Goal: Information Seeking & Learning: Check status

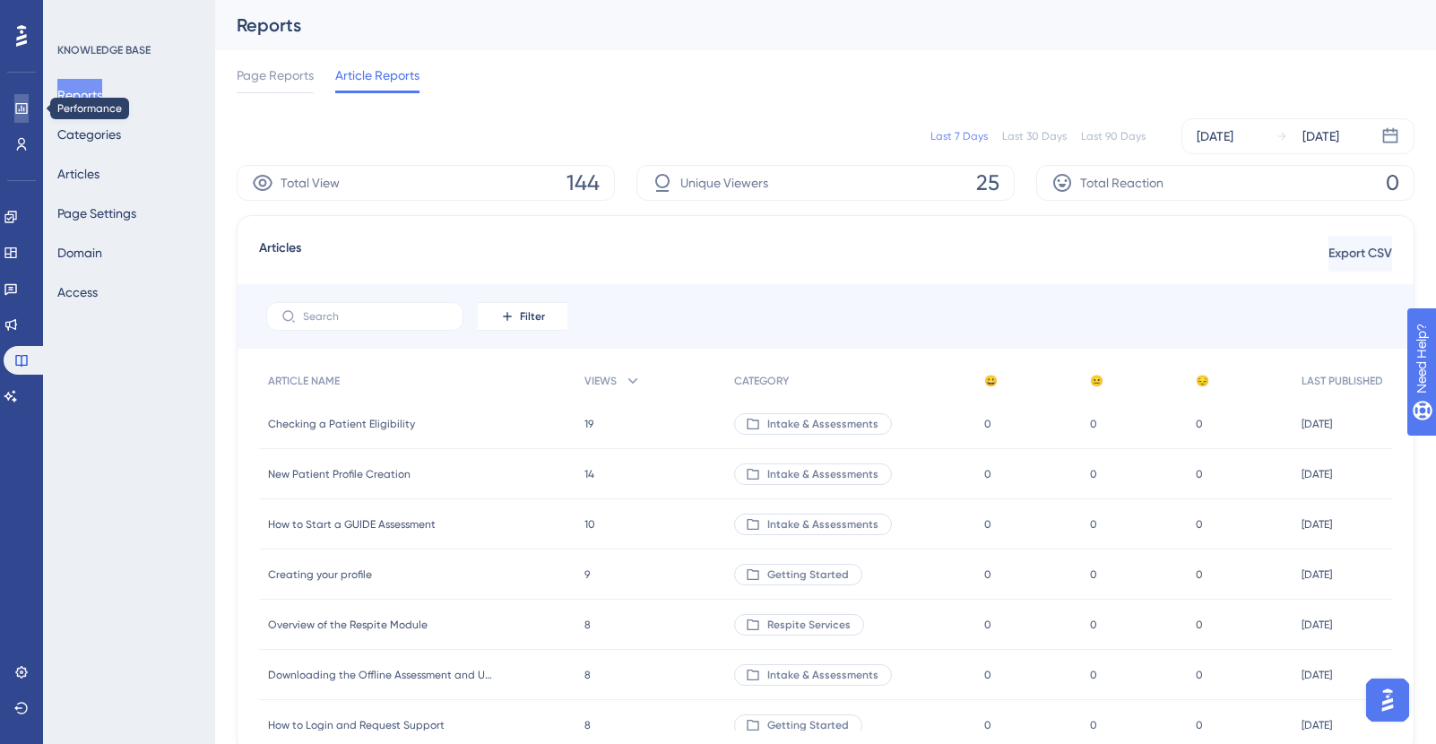
click at [25, 108] on icon at bounding box center [21, 108] width 14 height 14
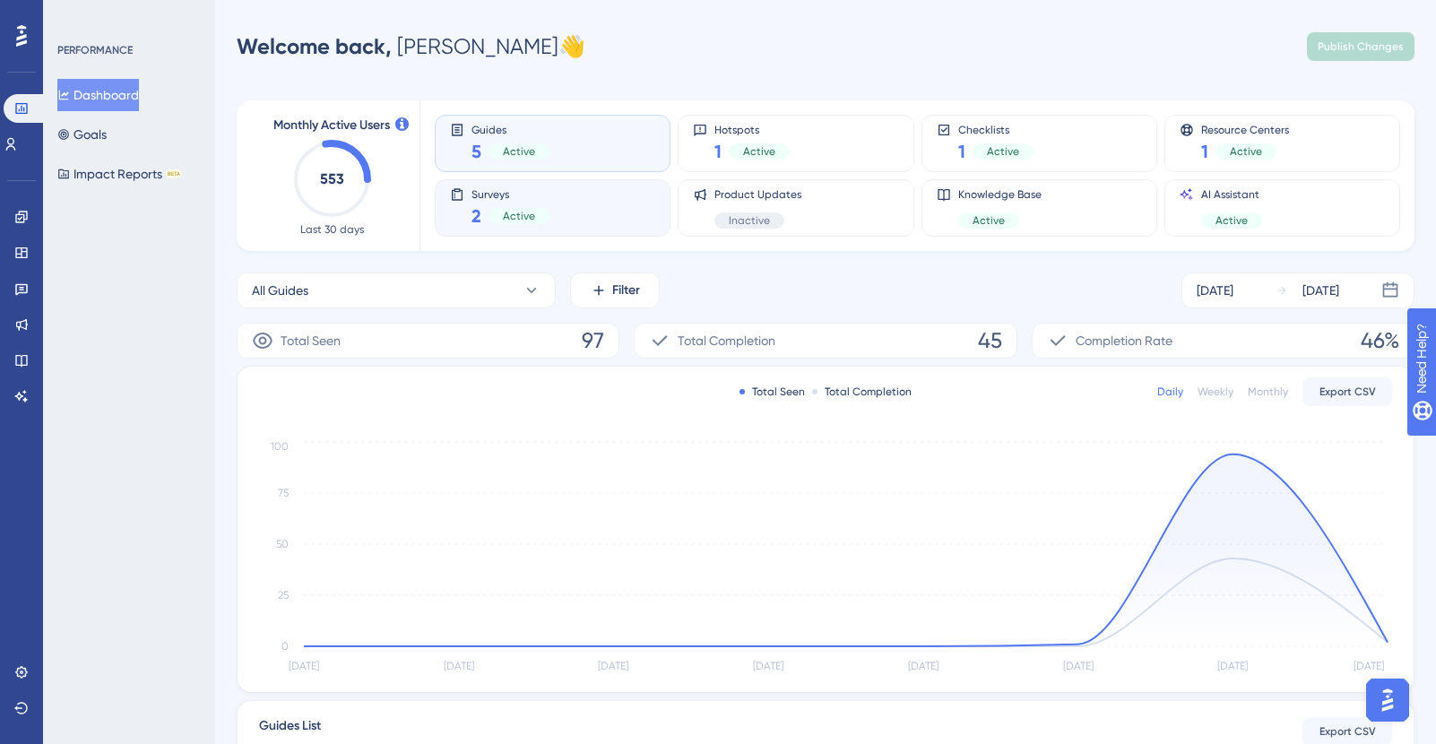
click at [549, 187] on div "Surveys 2 Active" at bounding box center [552, 207] width 205 height 41
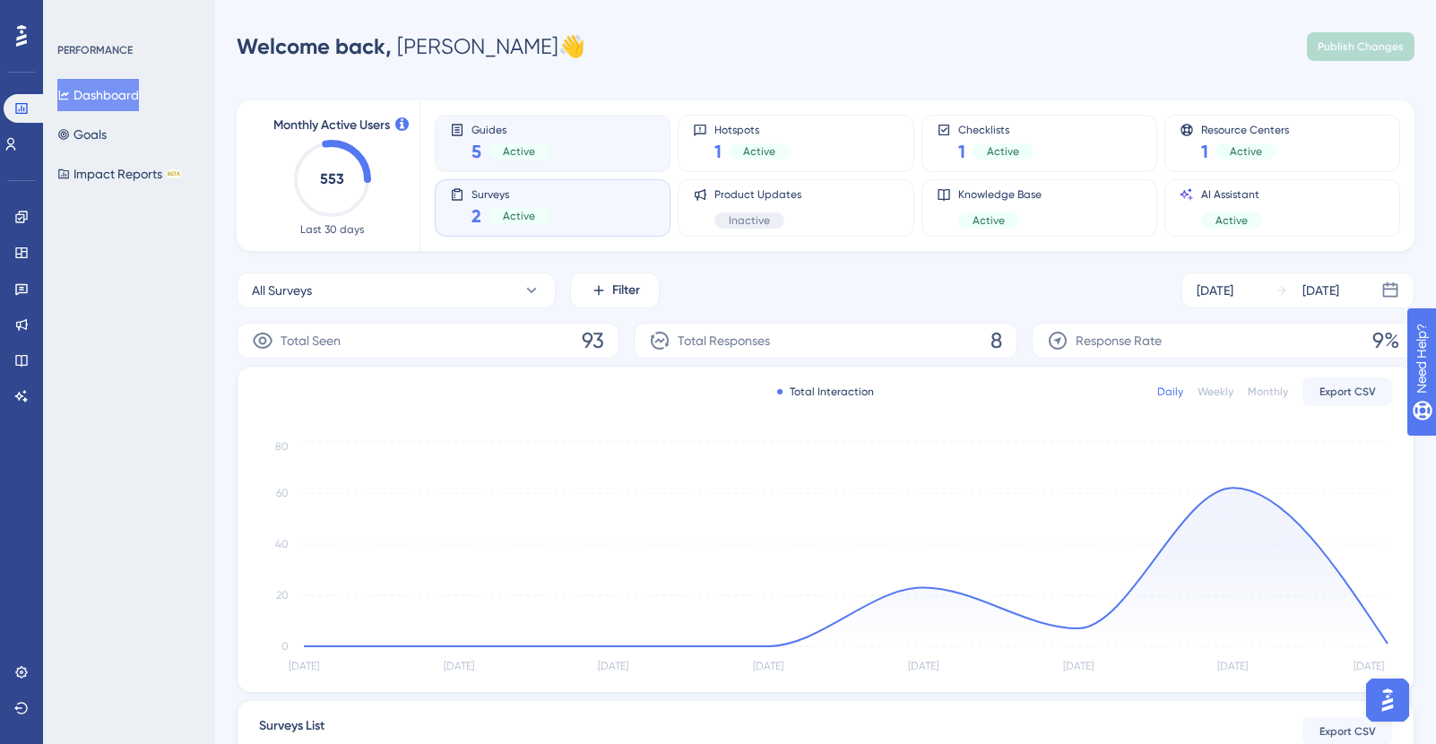
click at [582, 137] on div "Guides 5 Active" at bounding box center [552, 143] width 205 height 41
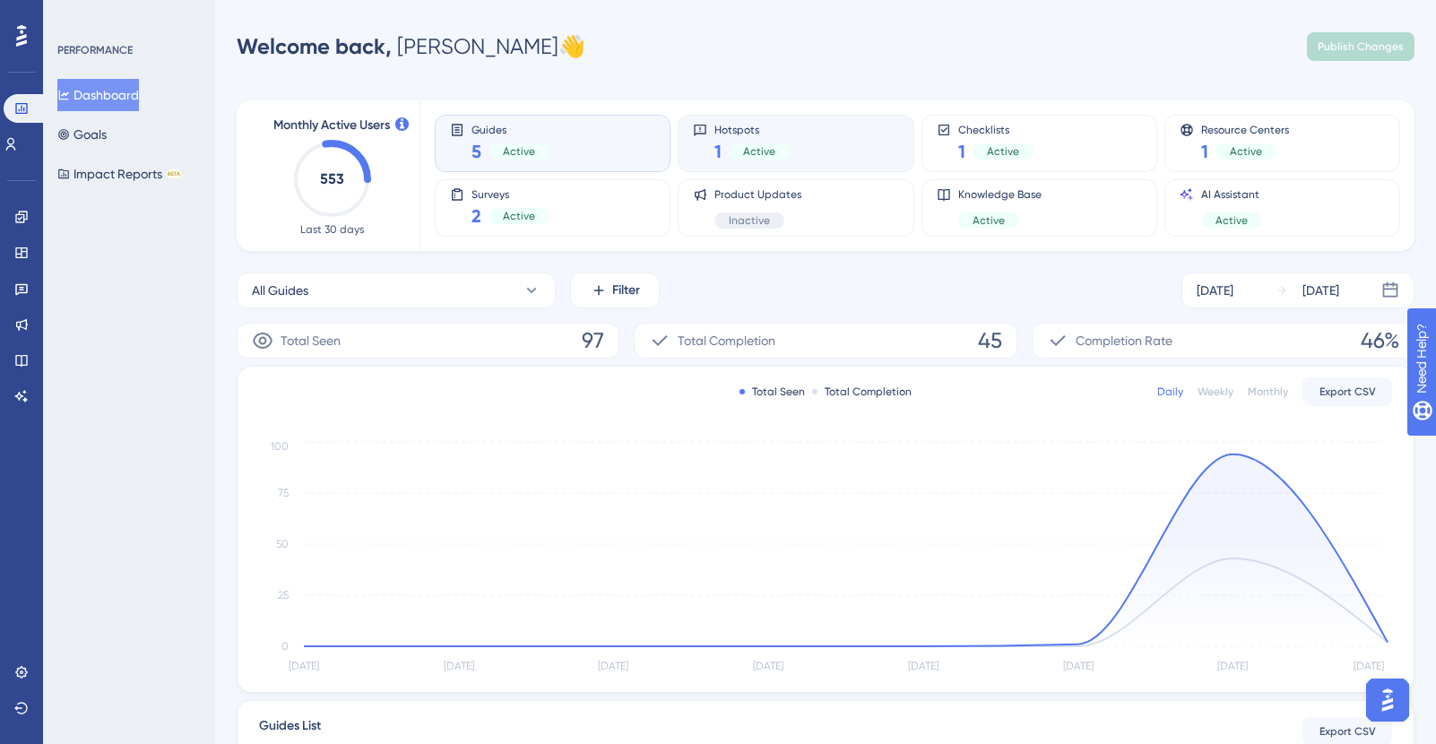
click at [785, 150] on div "Active" at bounding box center [759, 151] width 61 height 16
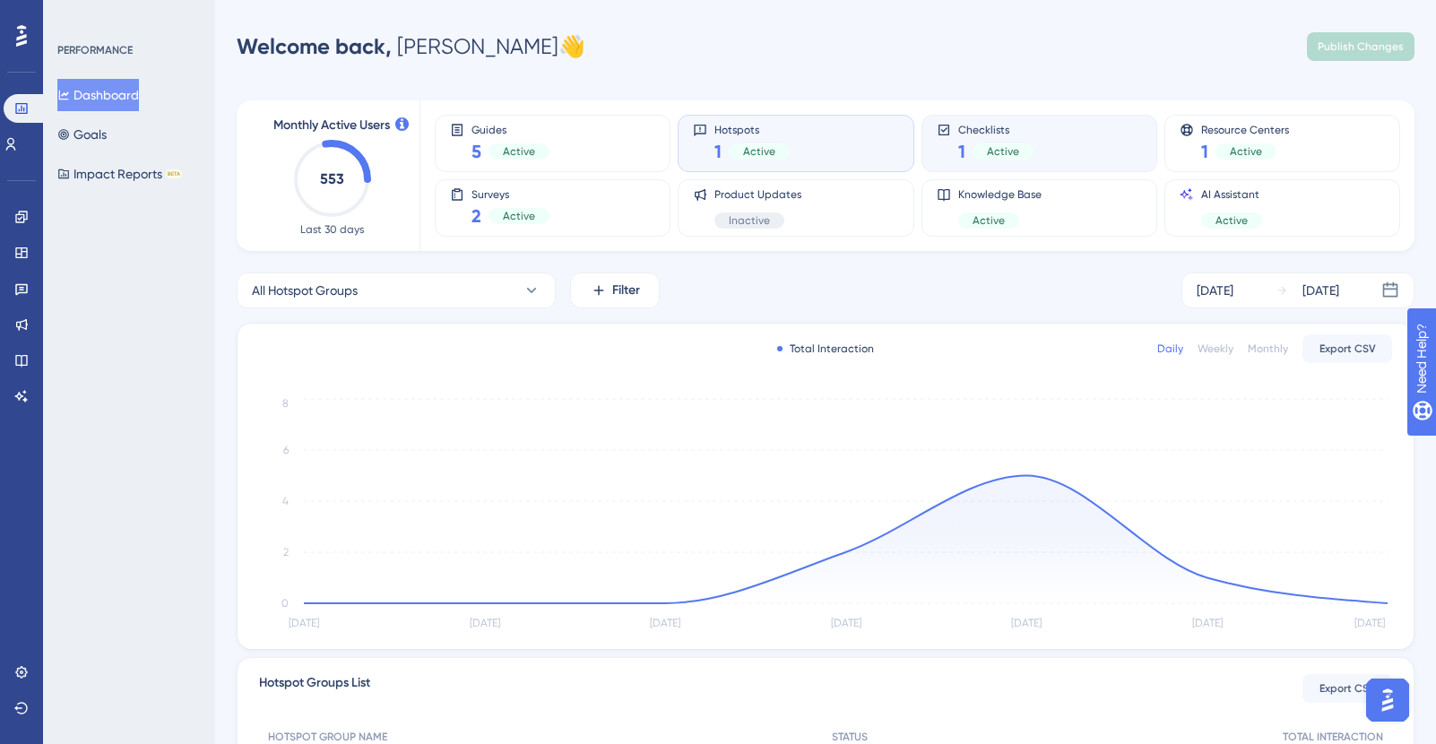
click at [1006, 139] on div "1 Active" at bounding box center [995, 151] width 75 height 25
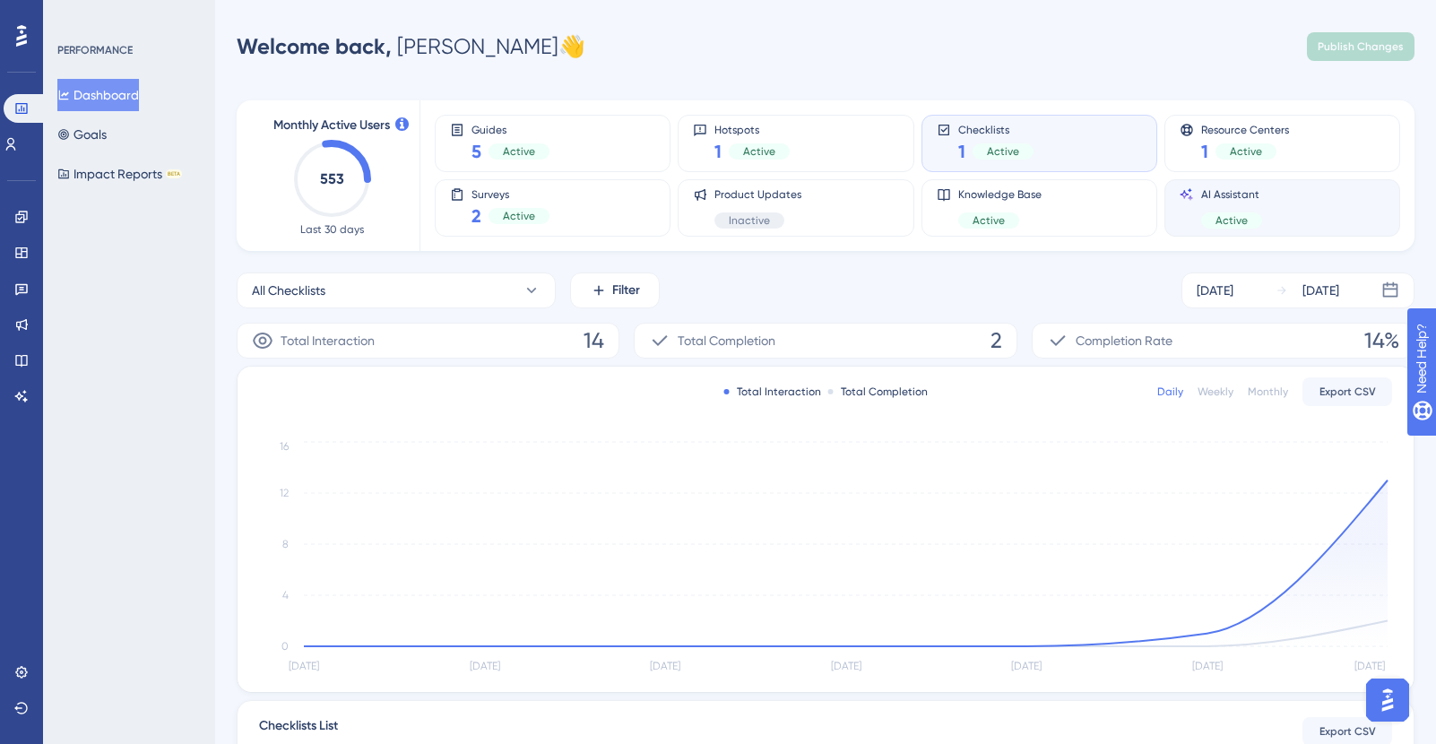
click at [1232, 203] on div "AI Assistant Active" at bounding box center [1231, 207] width 61 height 41
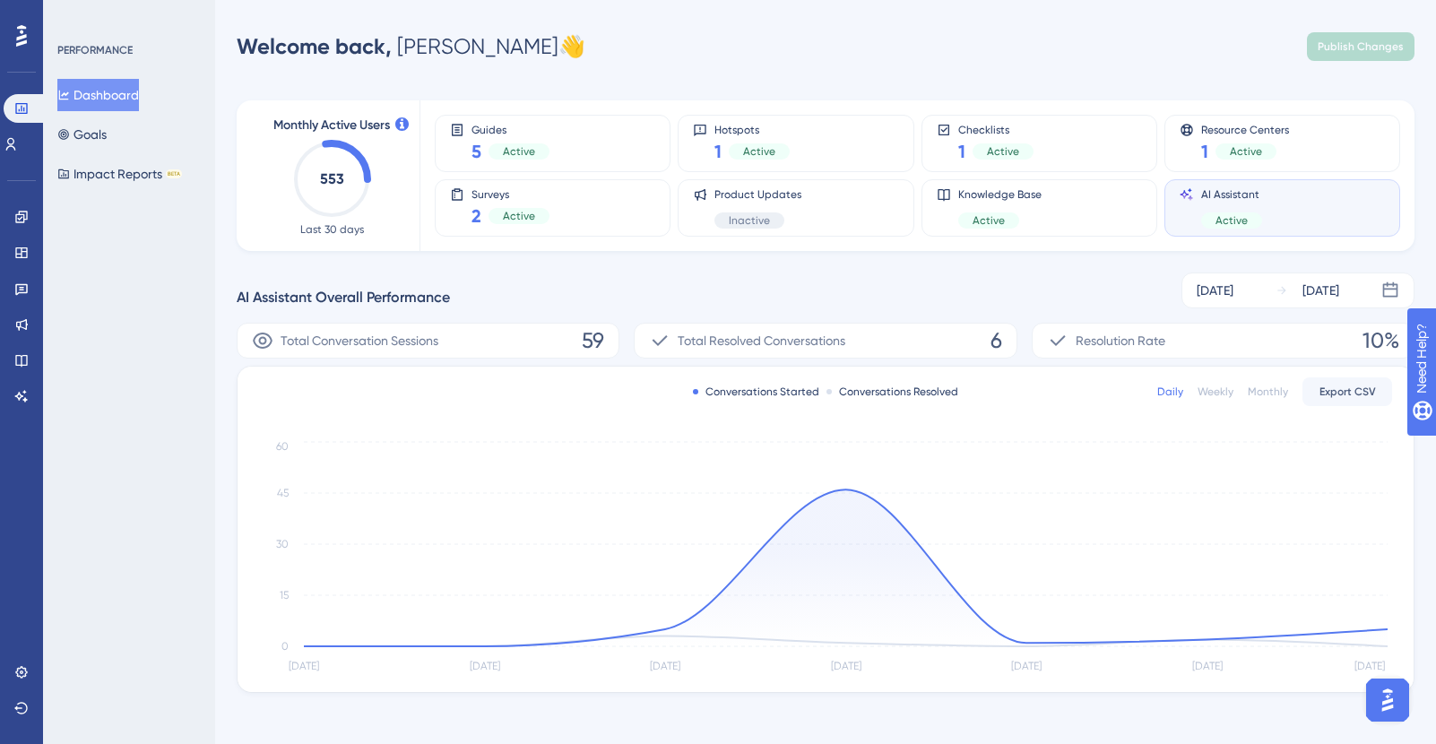
click at [1389, 636] on icon "[DATE] Aug [DATE] Aug [DATE] Aug [DATE] 0 15 30 45 60" at bounding box center [825, 558] width 1133 height 240
click at [1384, 623] on circle at bounding box center [1388, 629] width 14 height 14
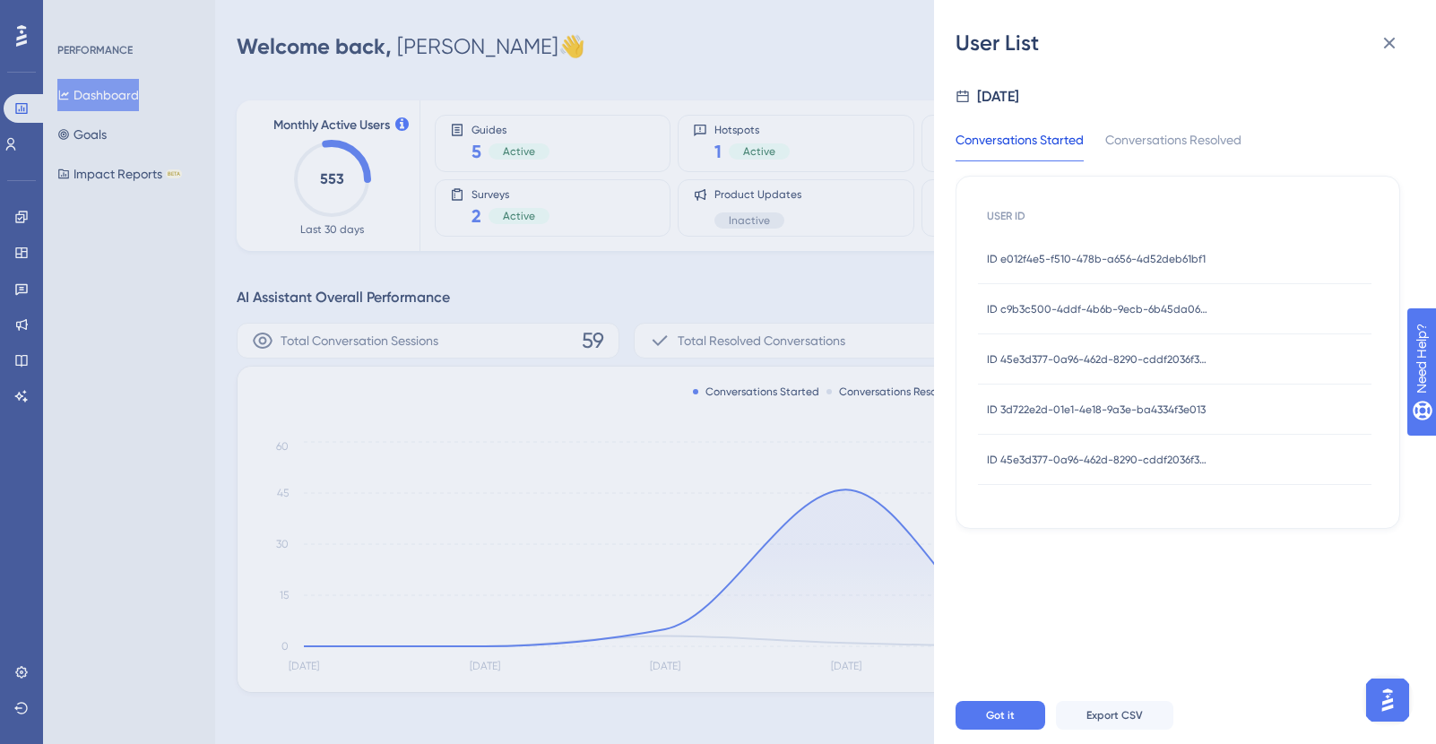
click at [95, 344] on div "User List [DATE] Conversations Started Conversations Resolved USER ID ID e012f4…" at bounding box center [718, 372] width 1436 height 744
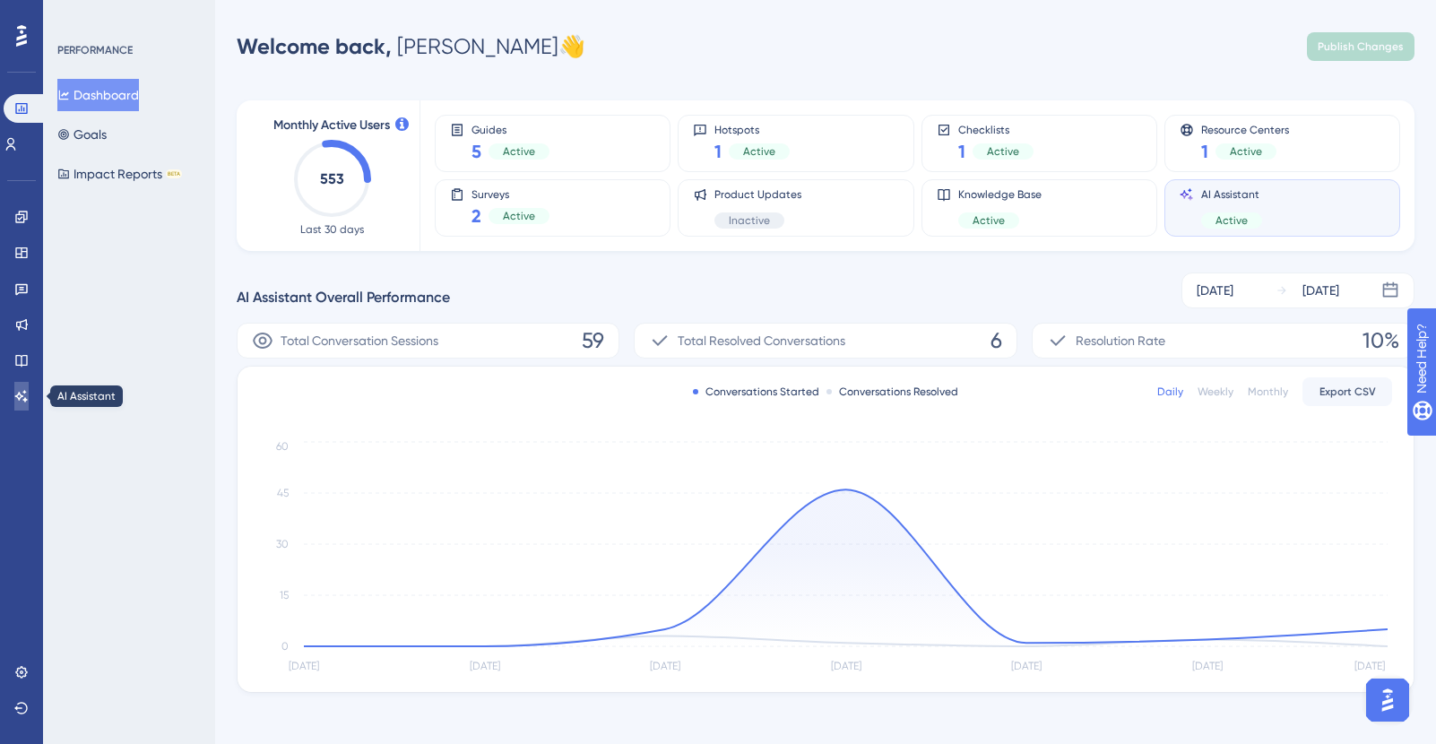
click at [29, 409] on link at bounding box center [21, 396] width 14 height 29
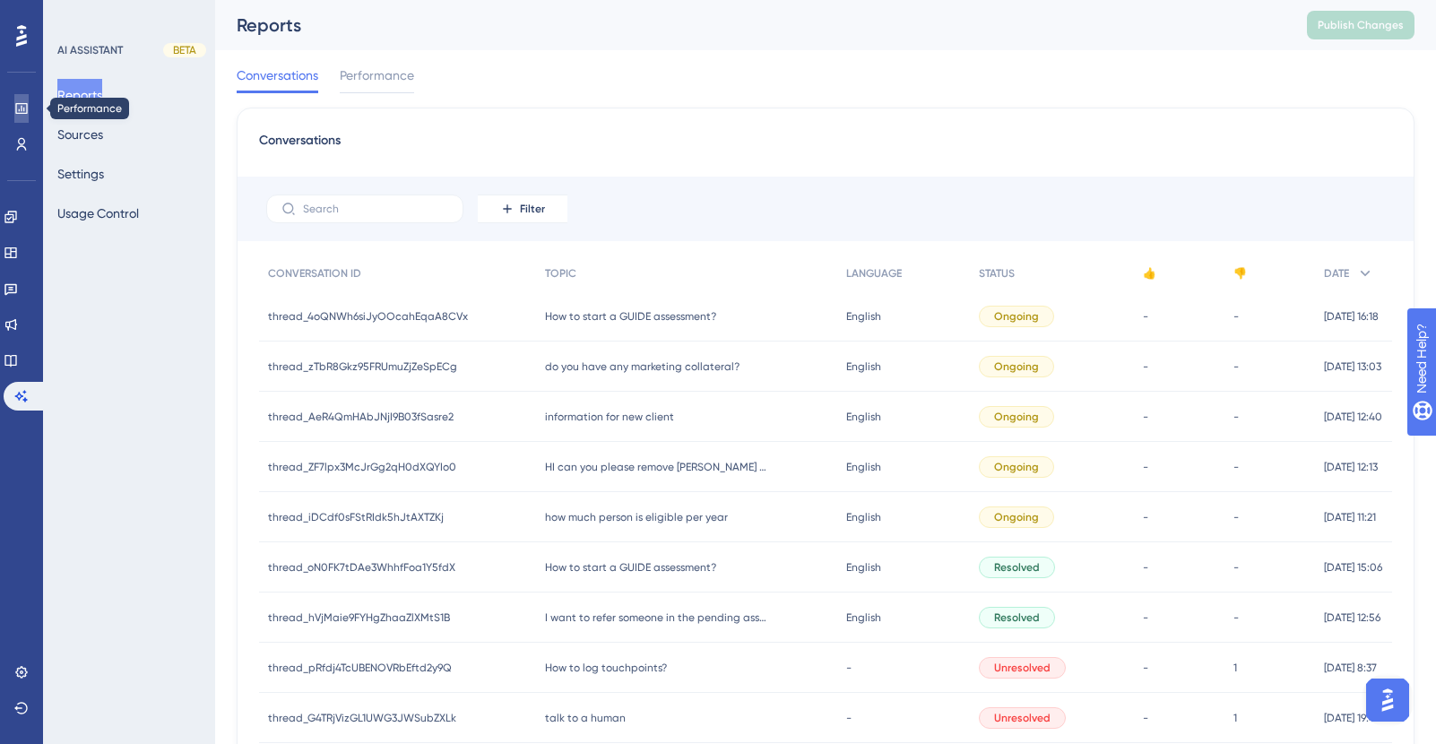
click at [24, 108] on icon at bounding box center [21, 108] width 12 height 11
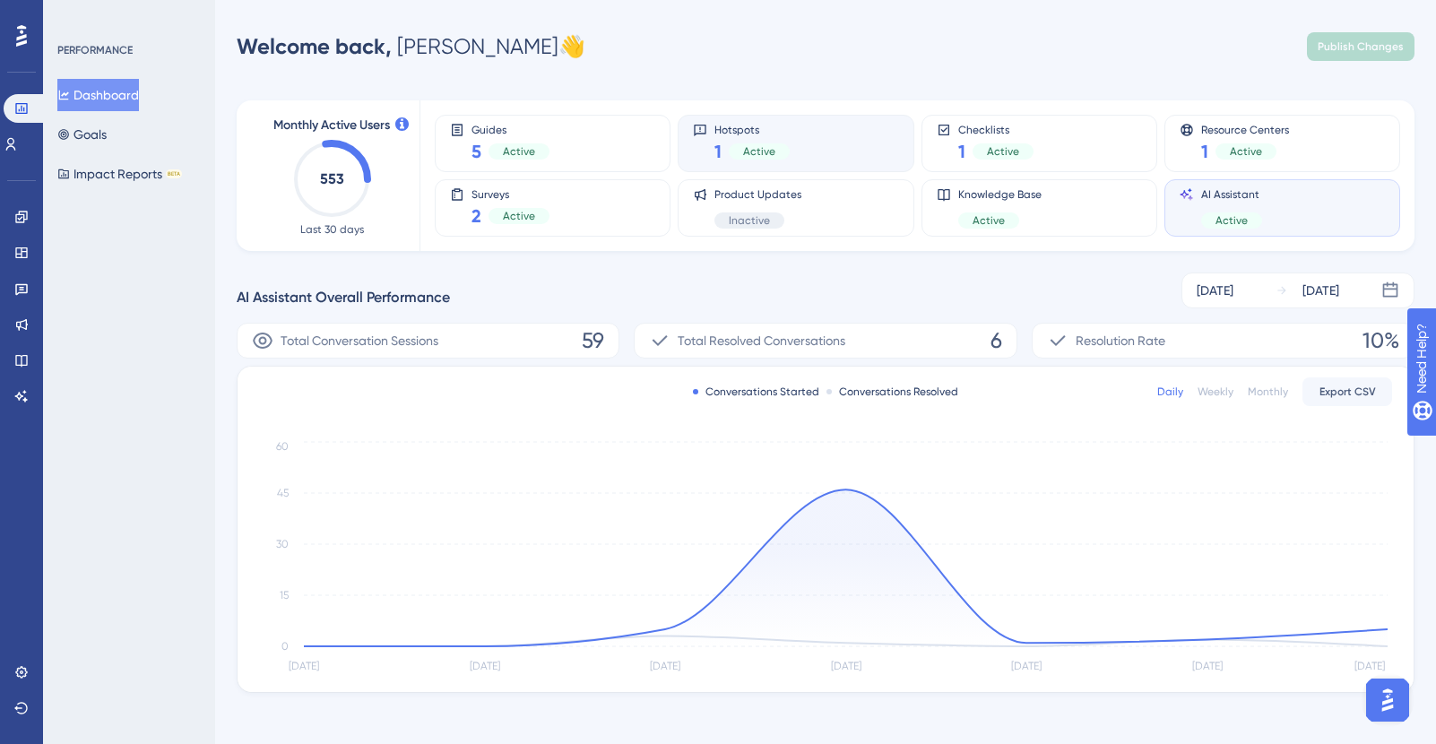
click at [806, 138] on div "Hotspots 1 Active" at bounding box center [795, 143] width 205 height 41
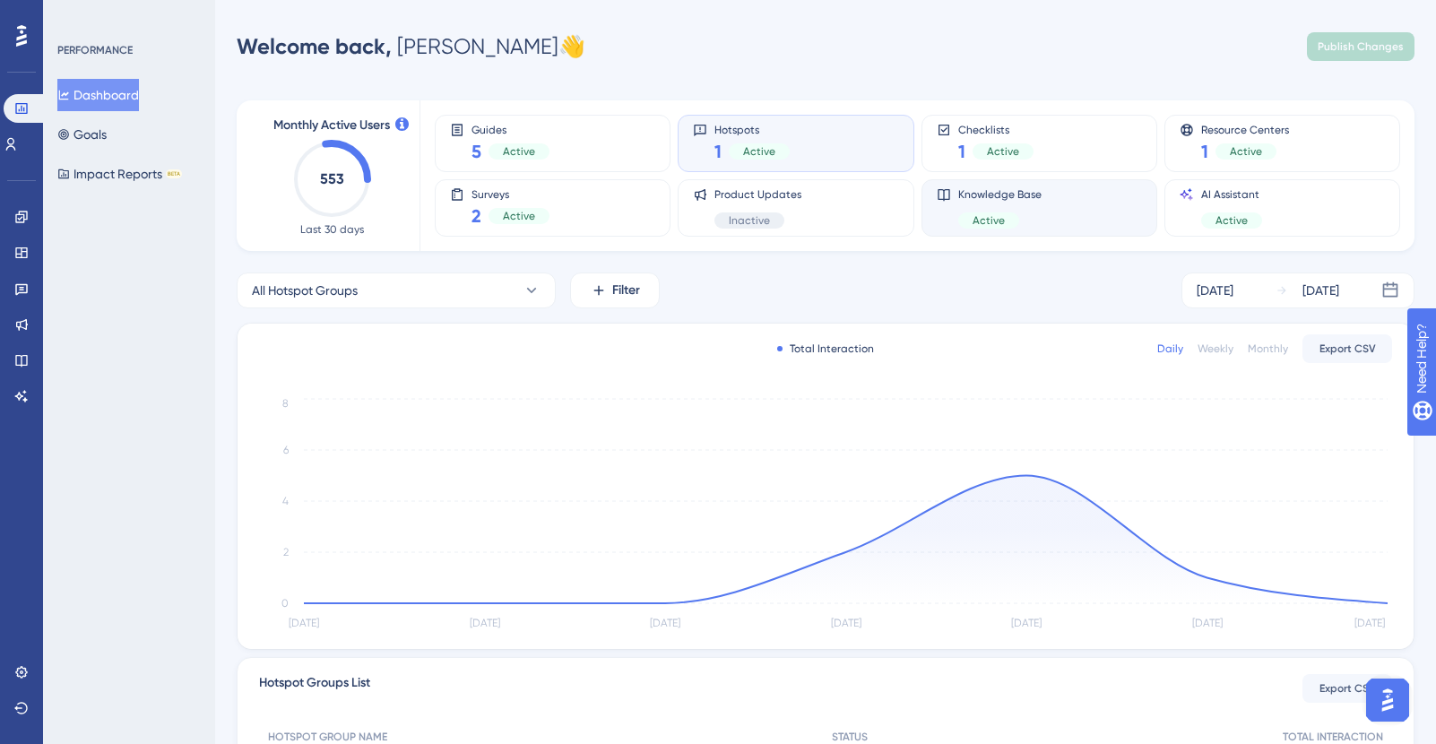
click at [1101, 220] on div "Knowledge Base Active" at bounding box center [1039, 207] width 205 height 41
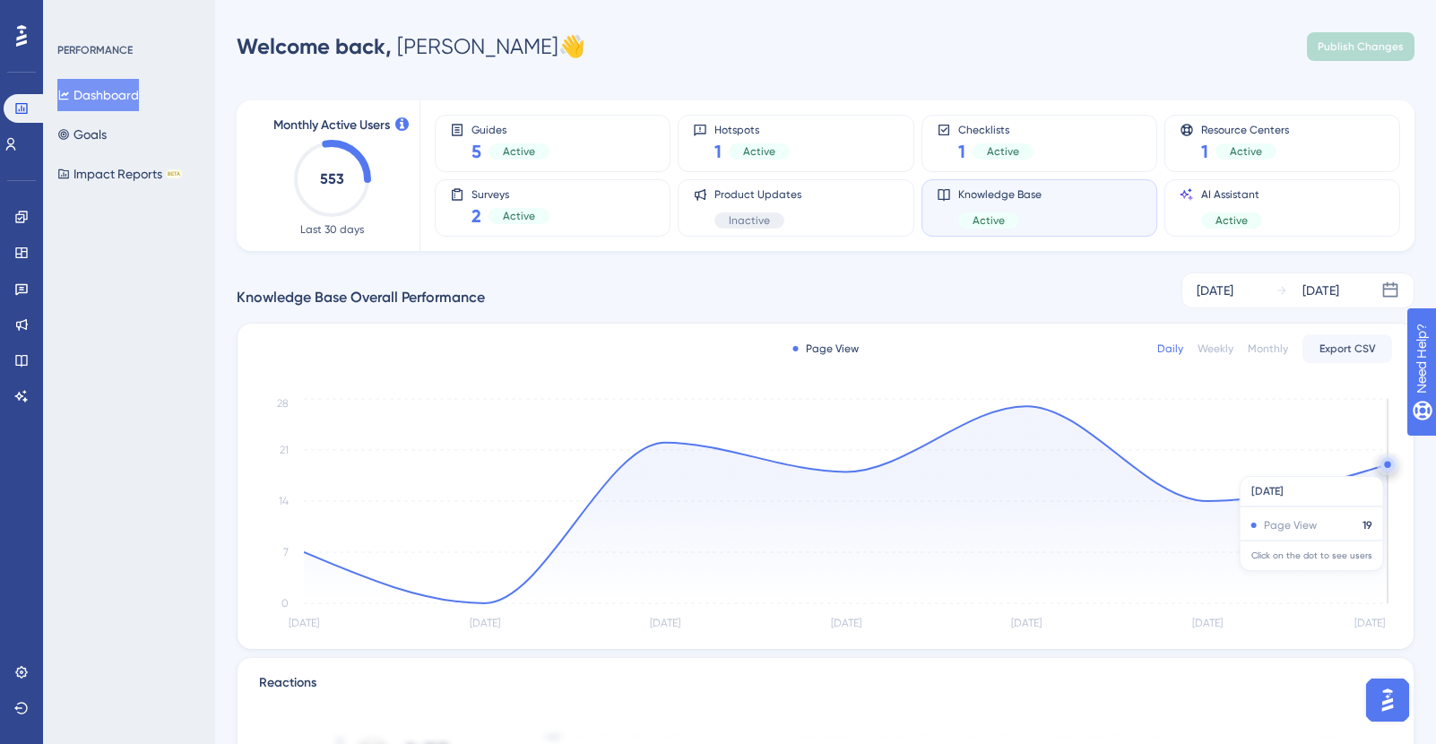
click at [1383, 467] on circle at bounding box center [1388, 464] width 14 height 14
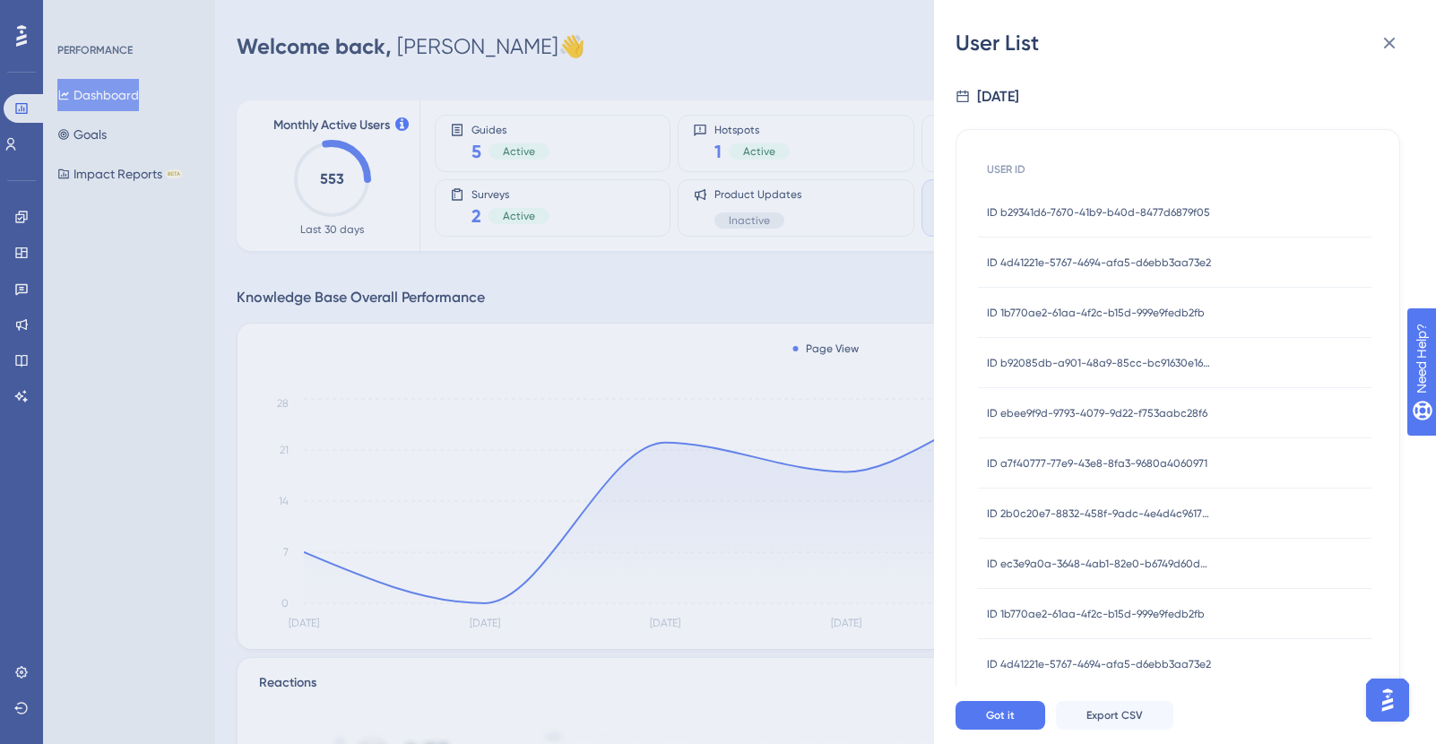
click at [1062, 202] on div "ID b29341d6-7670-41b9-b40d-8477d6879f05 ID b29341d6-7670-41b9-b40d-8477d6879f05" at bounding box center [1098, 212] width 223 height 50
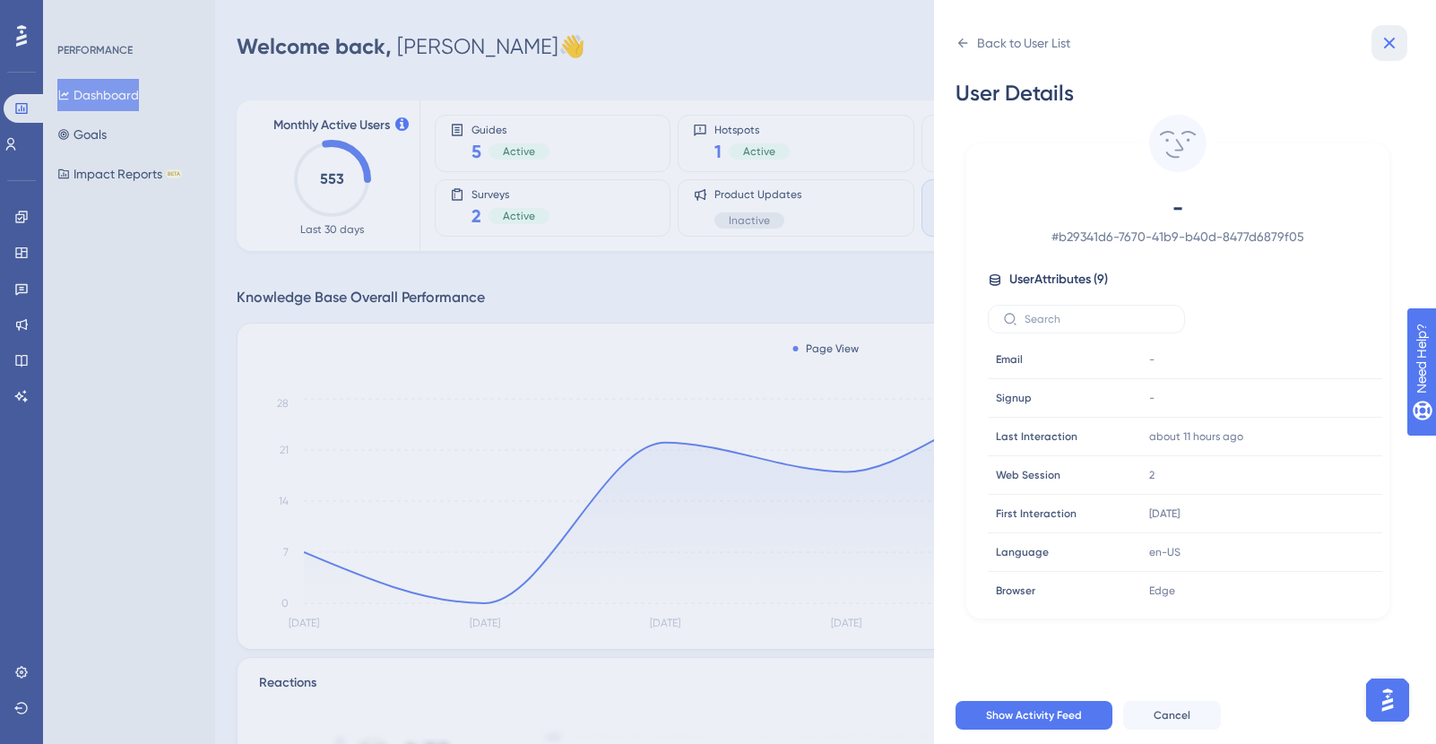
click at [1403, 39] on button at bounding box center [1390, 43] width 36 height 36
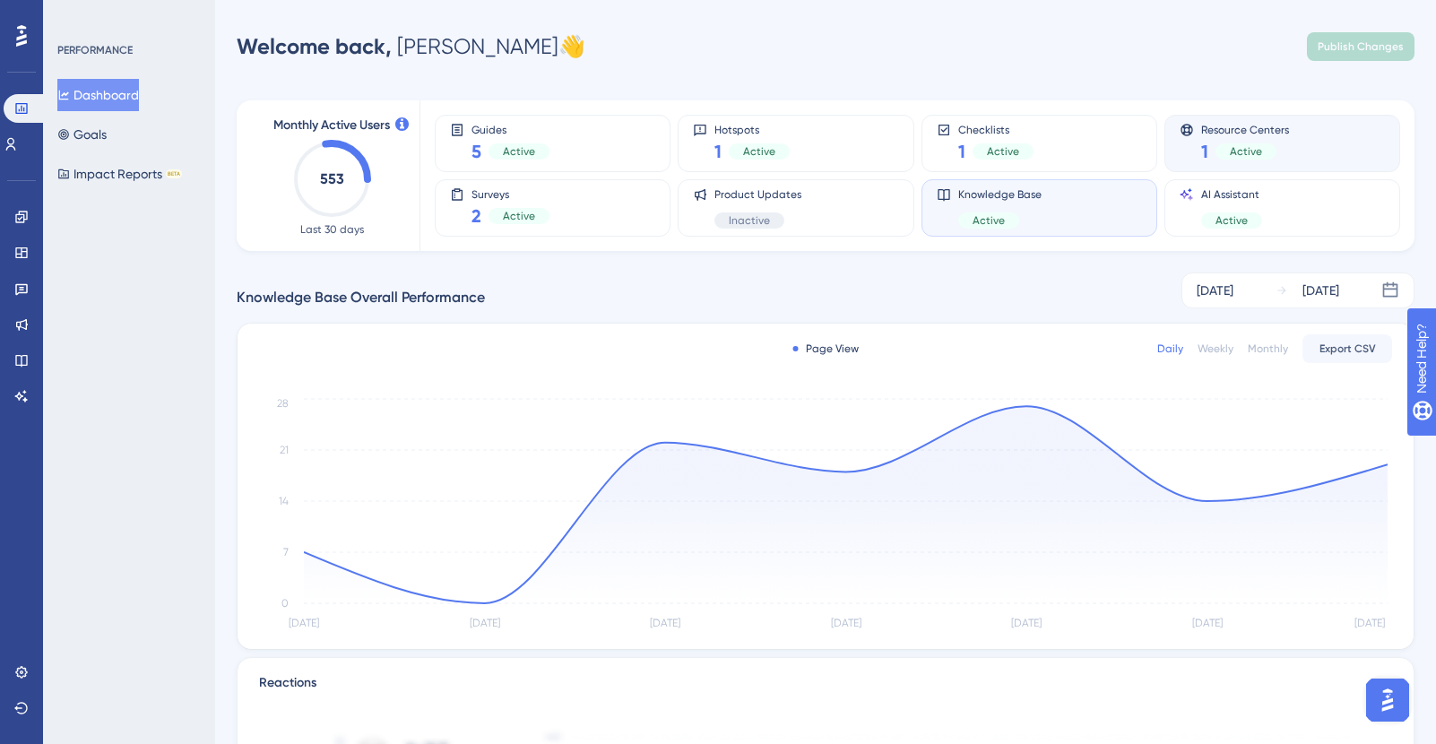
click at [1267, 134] on span "Resource Centers" at bounding box center [1245, 129] width 88 height 13
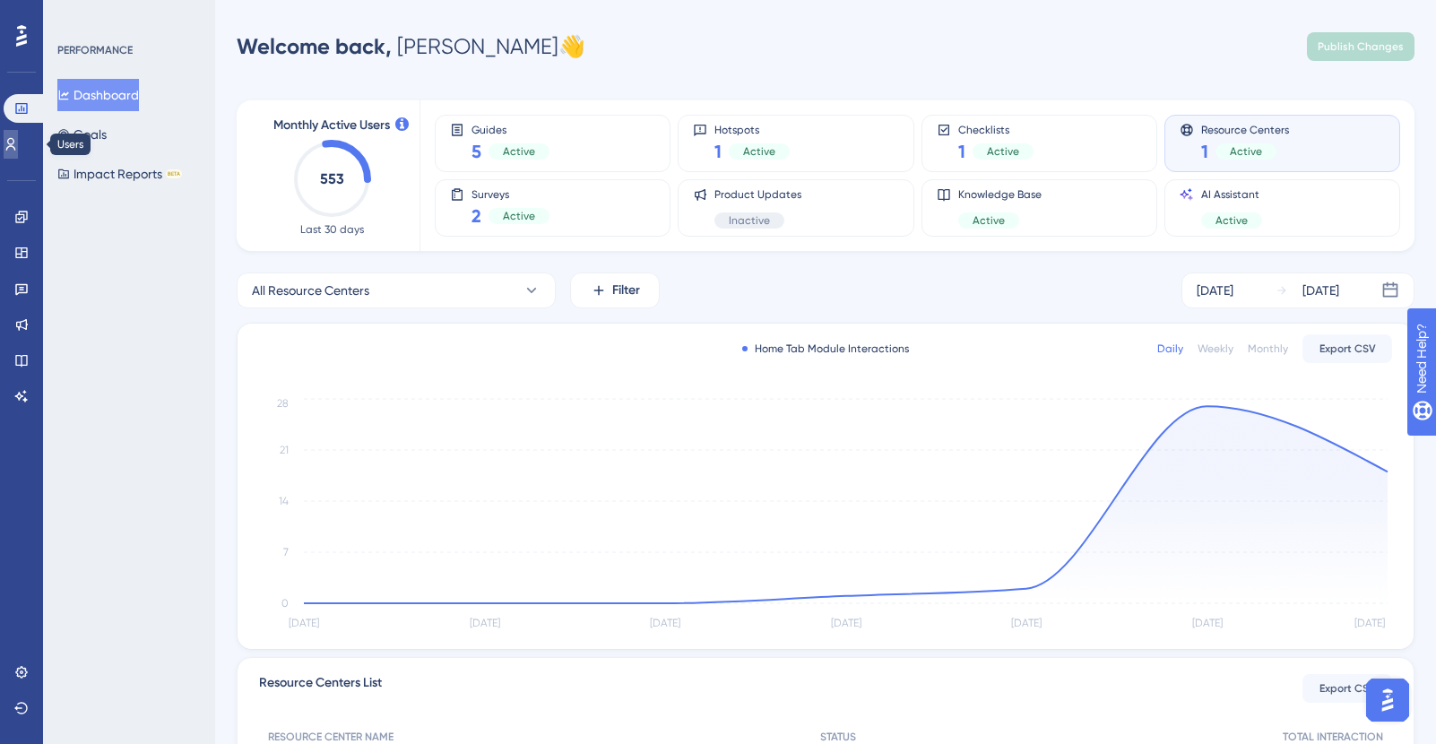
click at [18, 144] on icon at bounding box center [11, 144] width 14 height 14
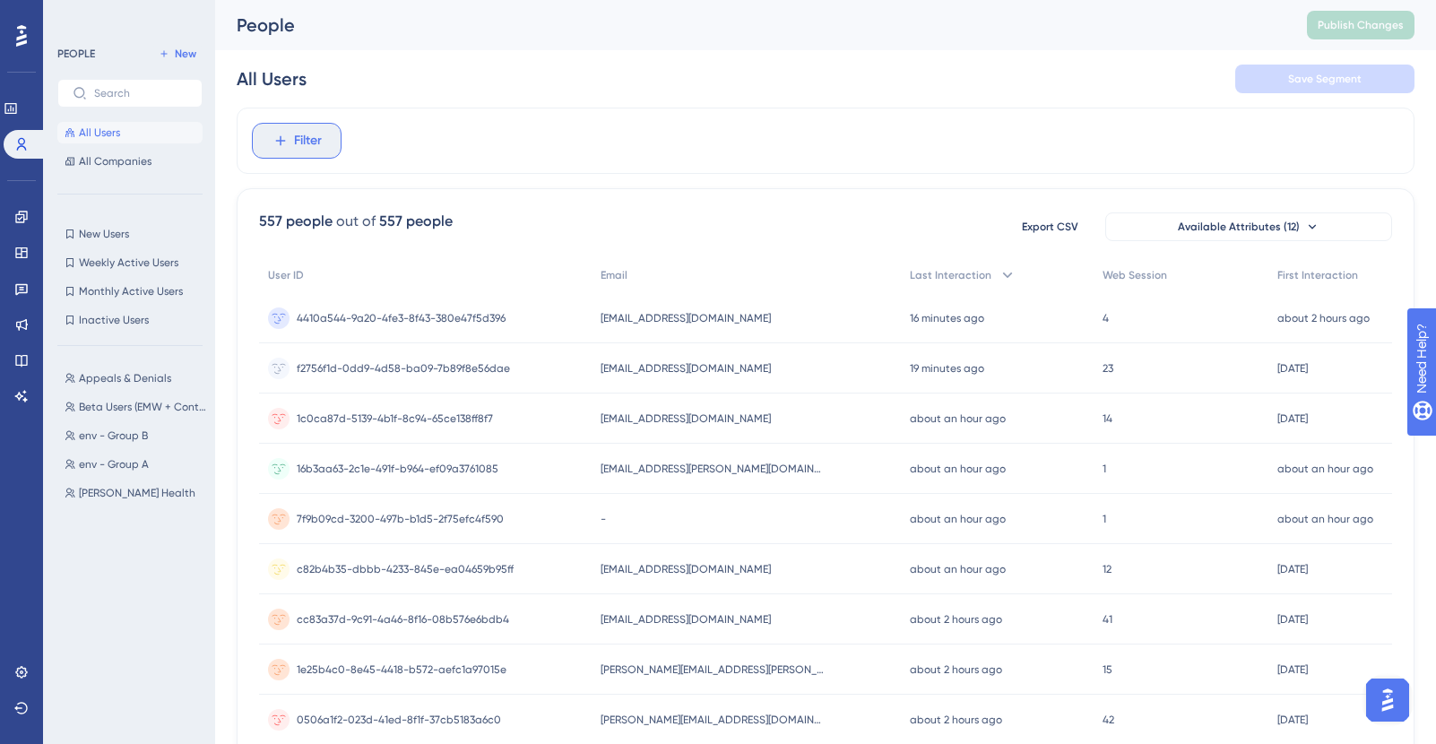
click at [325, 155] on button "Filter" at bounding box center [297, 141] width 90 height 36
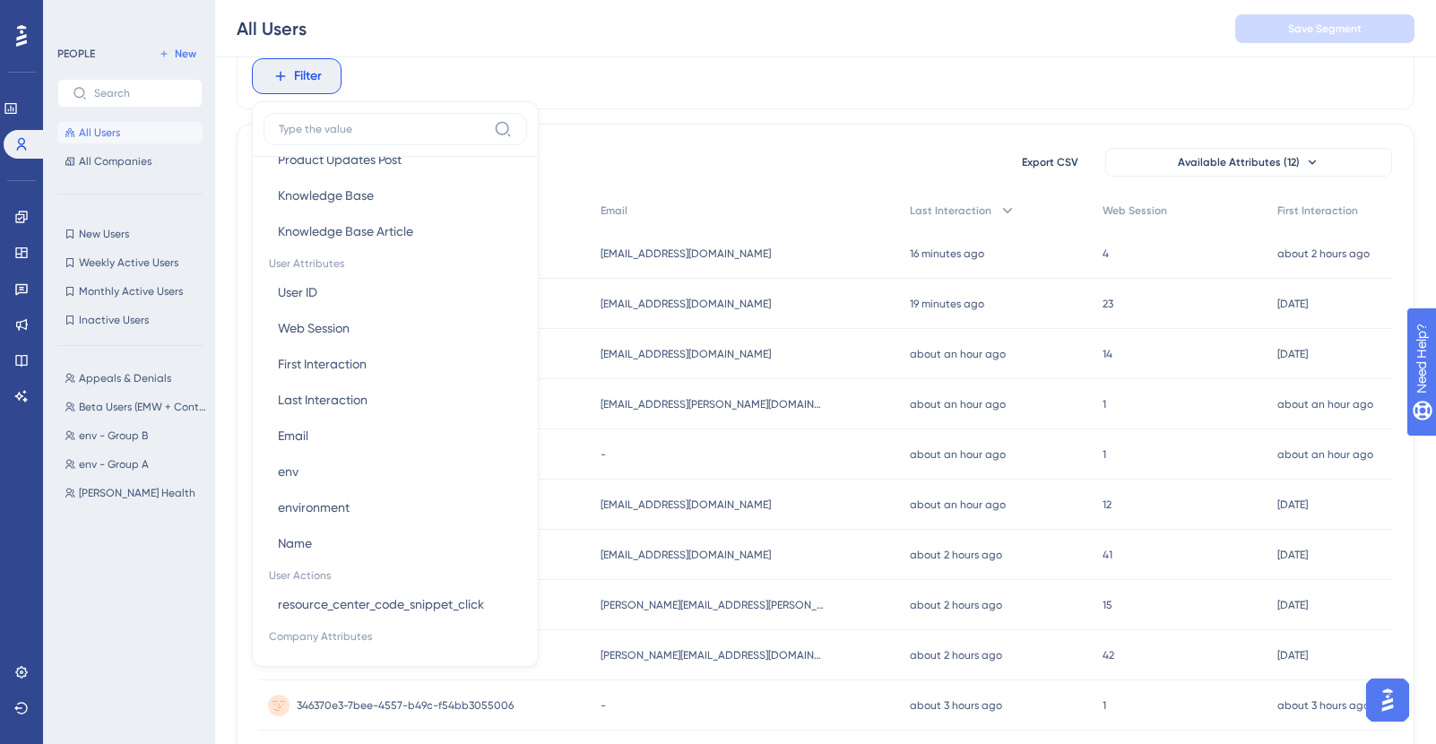
scroll to position [752, 0]
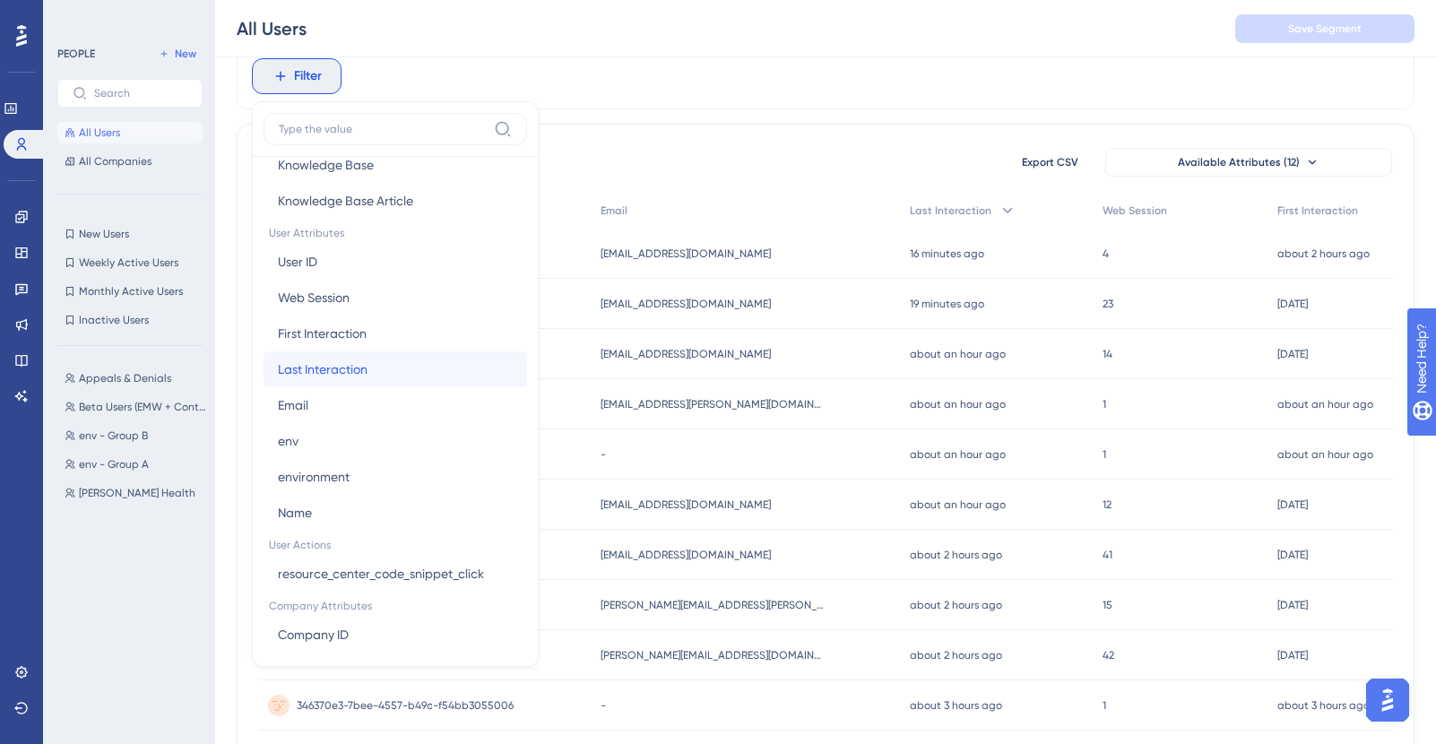
click at [356, 371] on span "Last Interaction" at bounding box center [323, 370] width 90 height 22
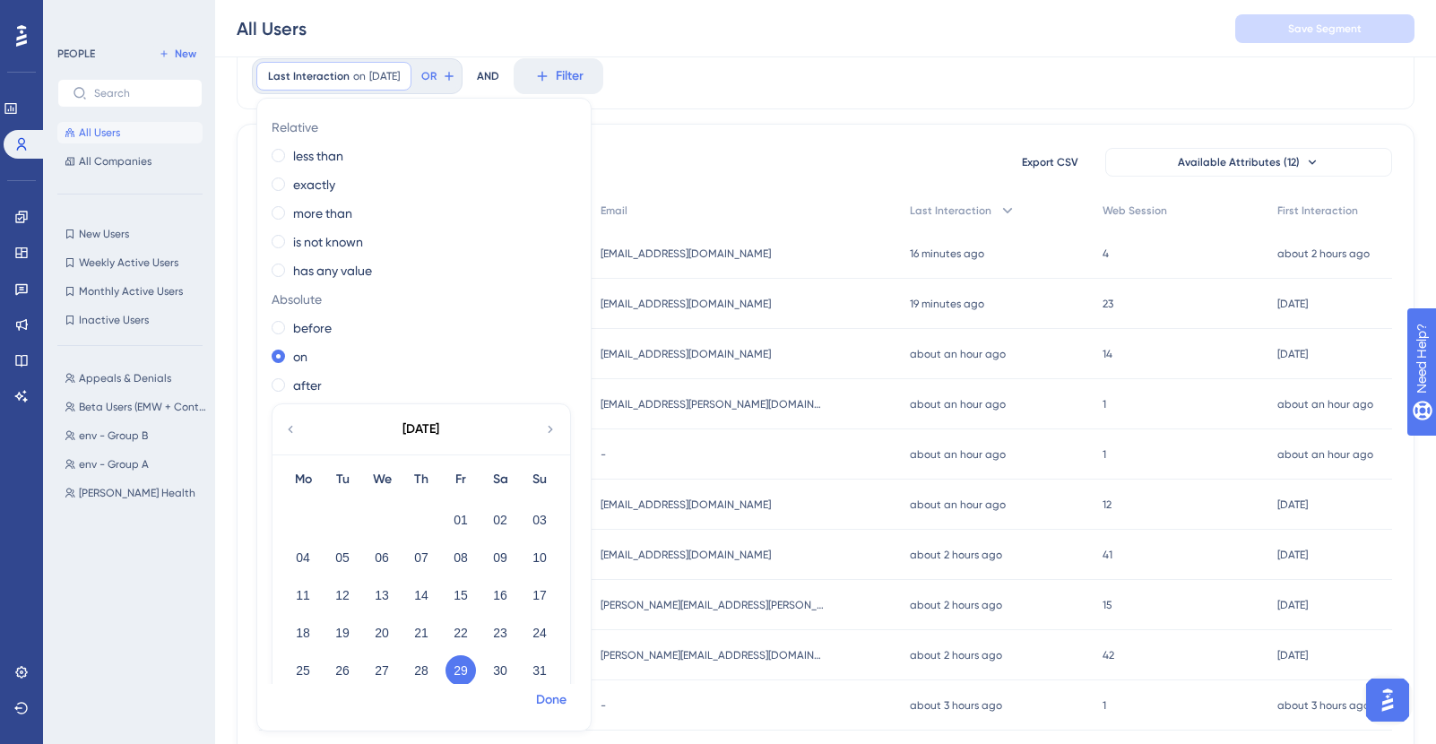
click at [567, 702] on button "Done" at bounding box center [551, 700] width 50 height 32
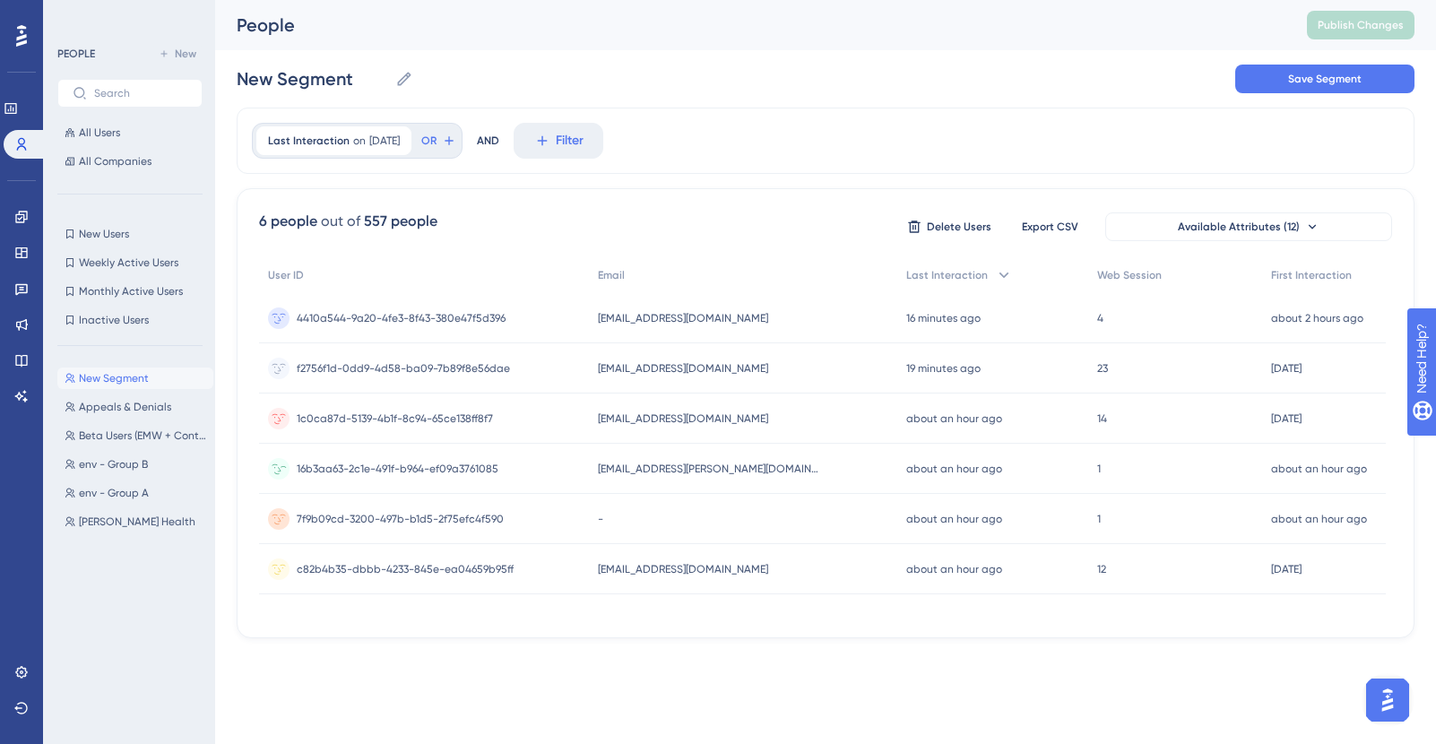
scroll to position [0, 0]
click at [383, 147] on span "[DATE]" at bounding box center [384, 141] width 30 height 14
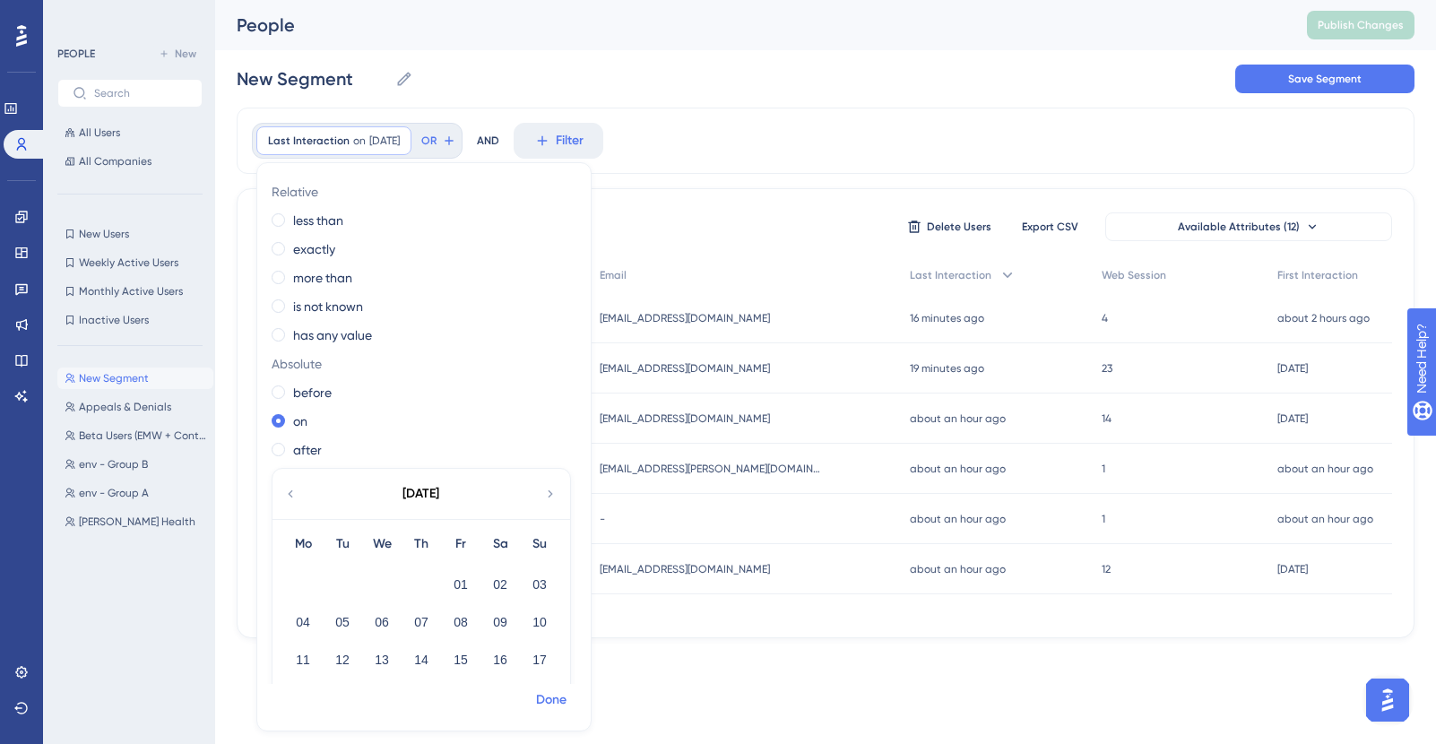
click at [545, 711] on button "Done" at bounding box center [551, 700] width 50 height 32
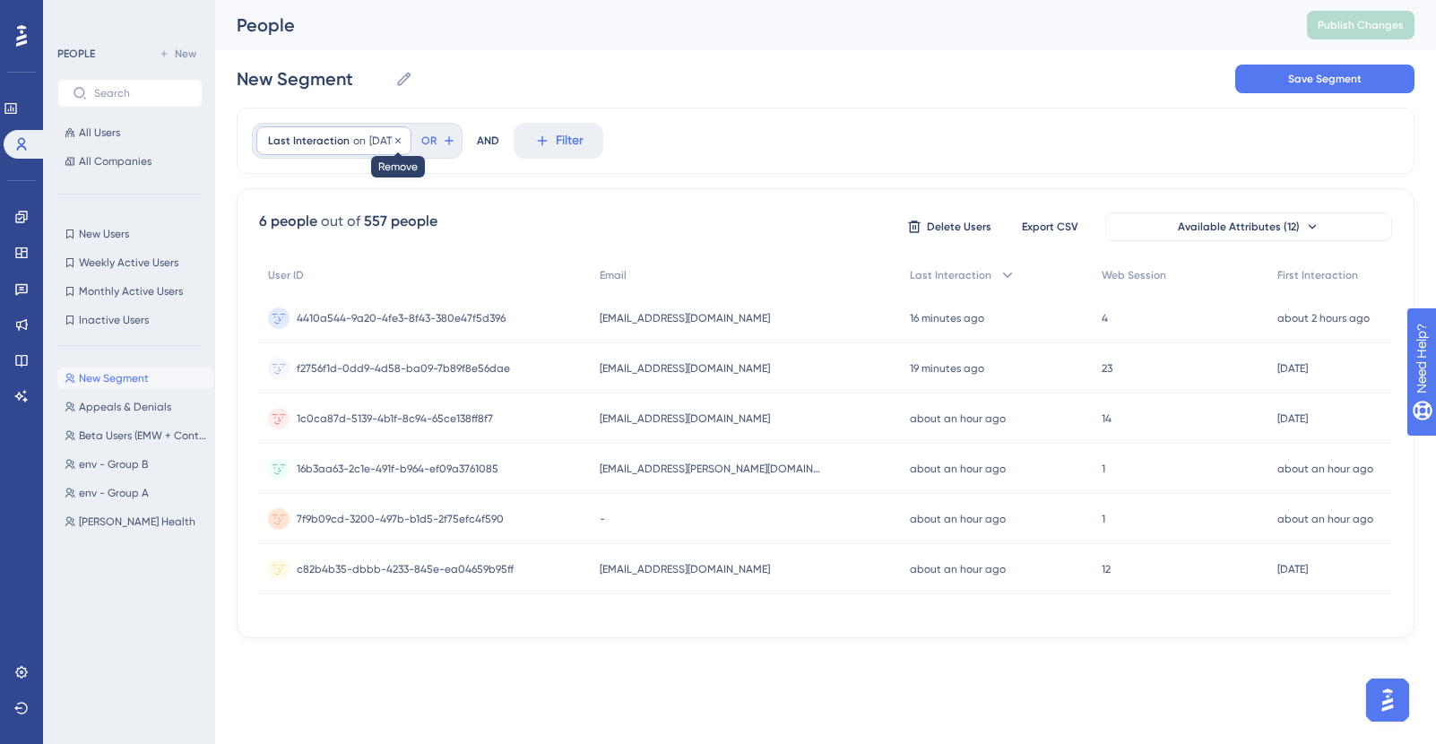
click at [401, 142] on icon at bounding box center [397, 139] width 5 height 5
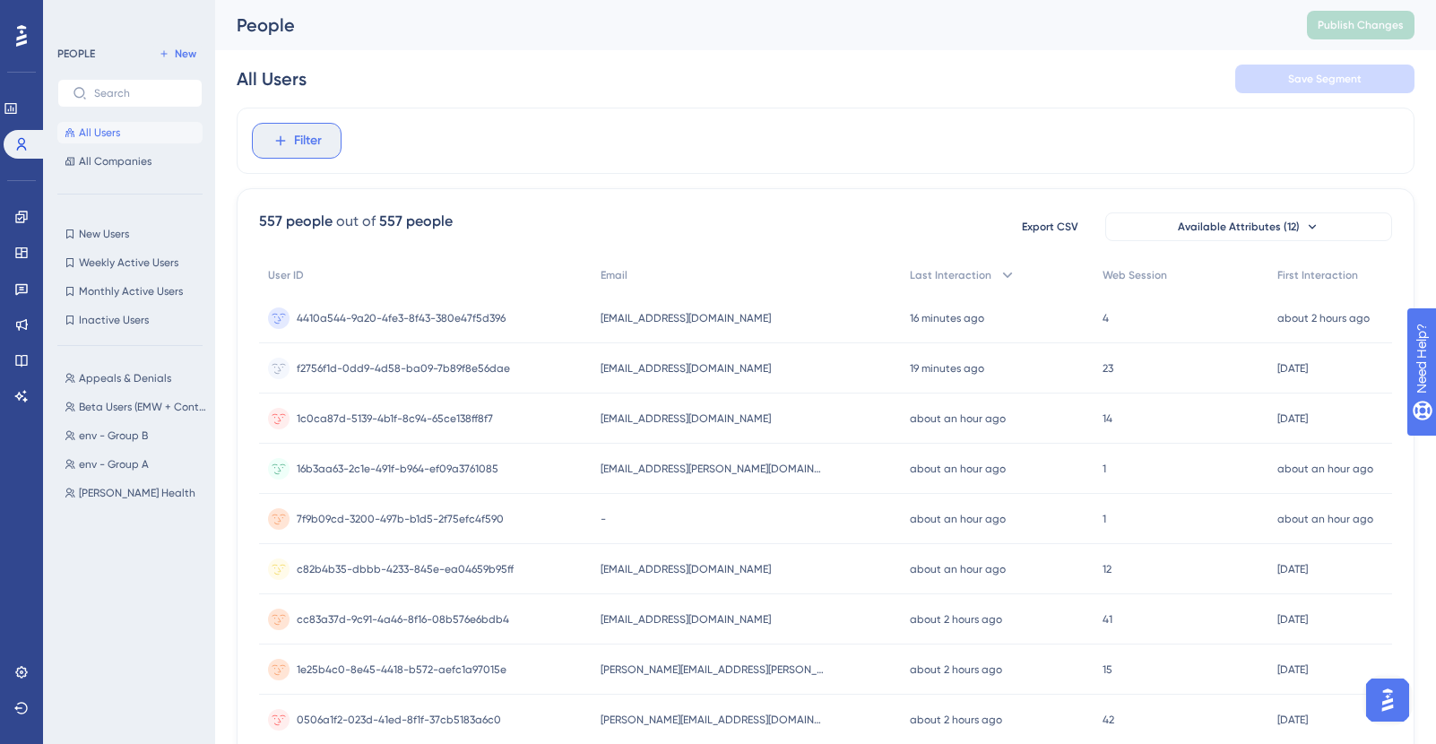
click at [336, 141] on button "Filter" at bounding box center [297, 141] width 90 height 36
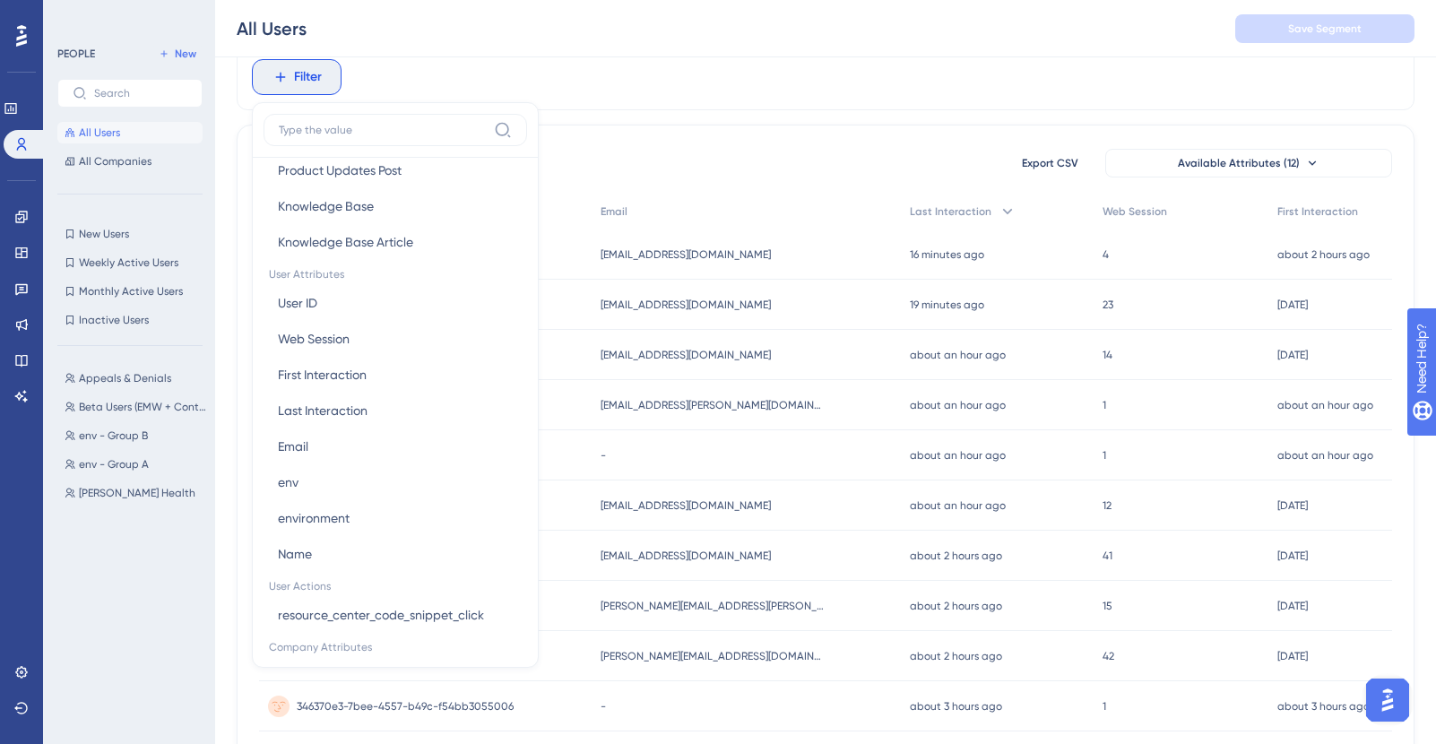
scroll to position [715, 0]
click at [332, 404] on span "Last Interaction" at bounding box center [323, 408] width 90 height 22
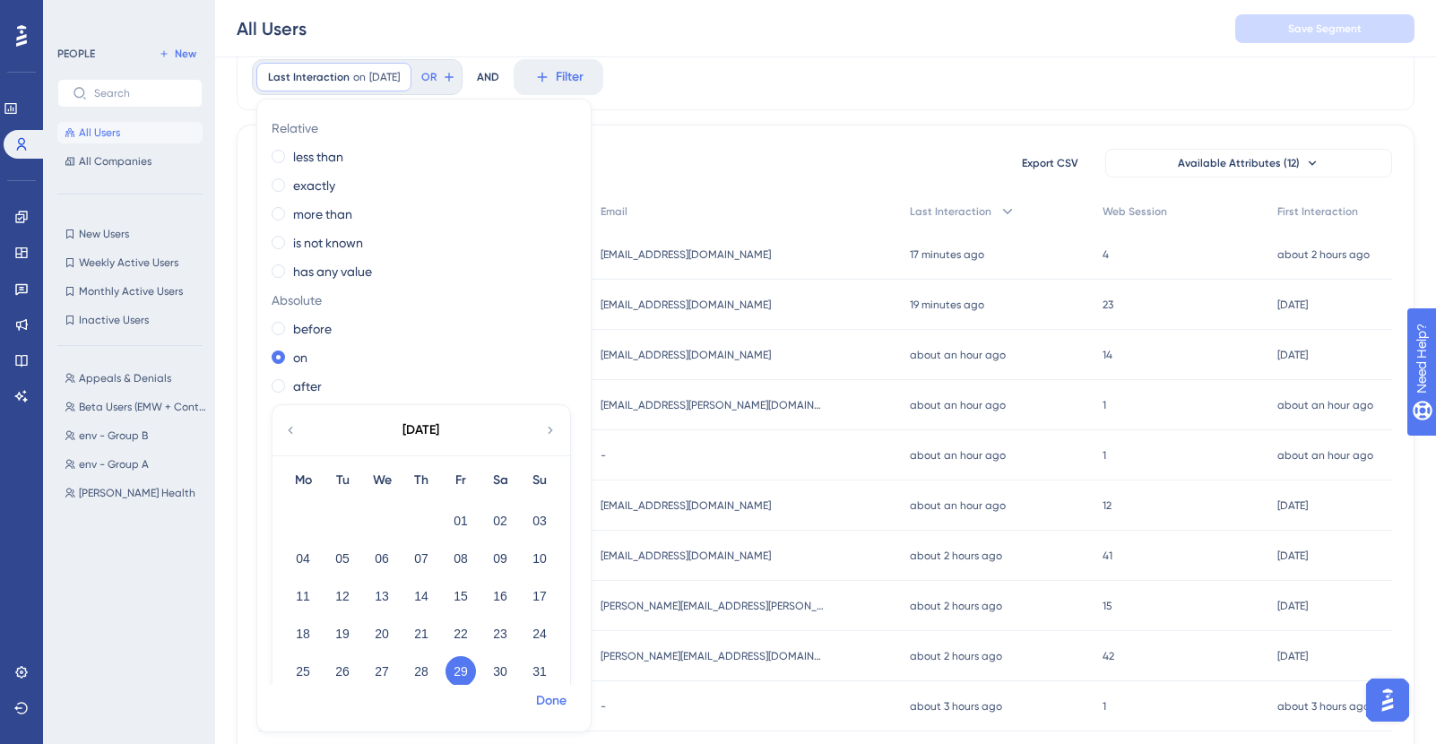
click at [561, 703] on span "Done" at bounding box center [551, 701] width 30 height 22
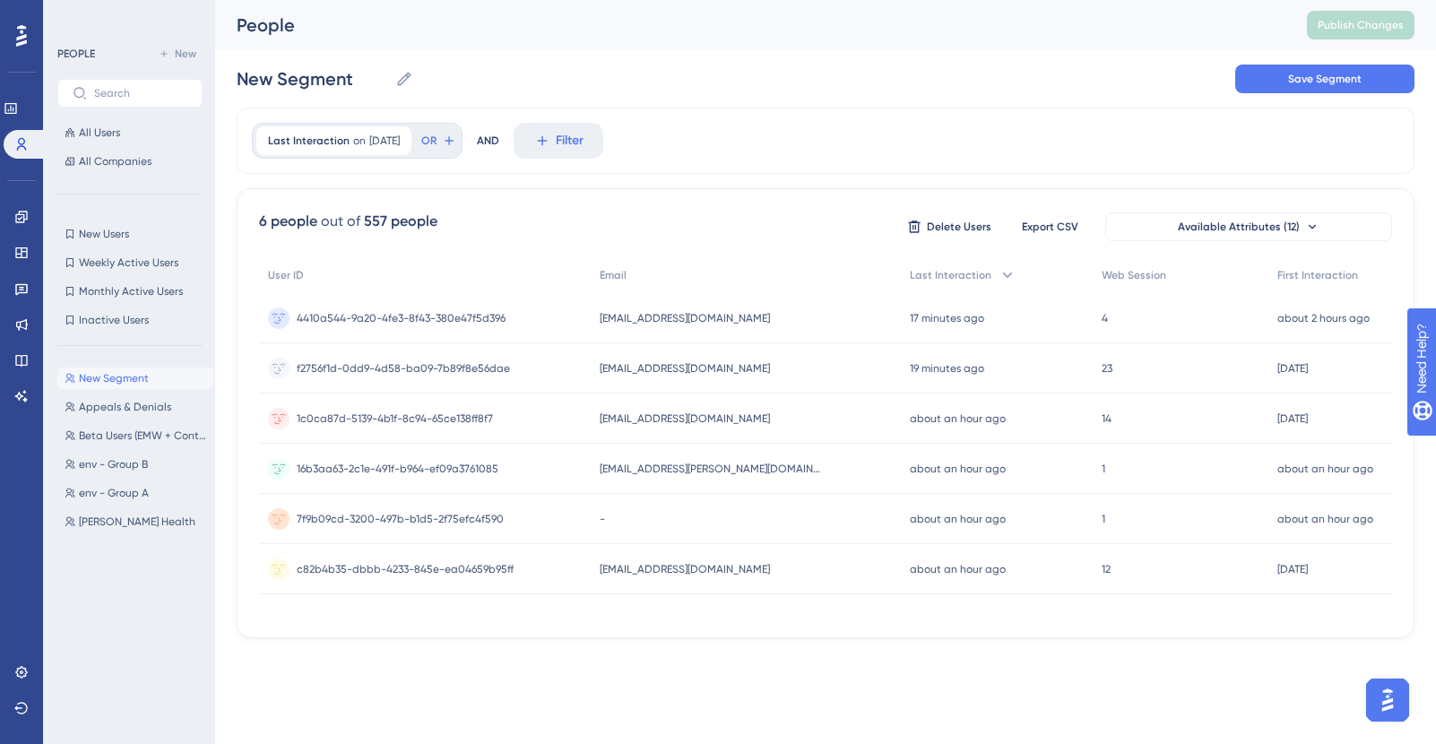
scroll to position [0, 0]
click at [18, 111] on icon at bounding box center [11, 108] width 14 height 14
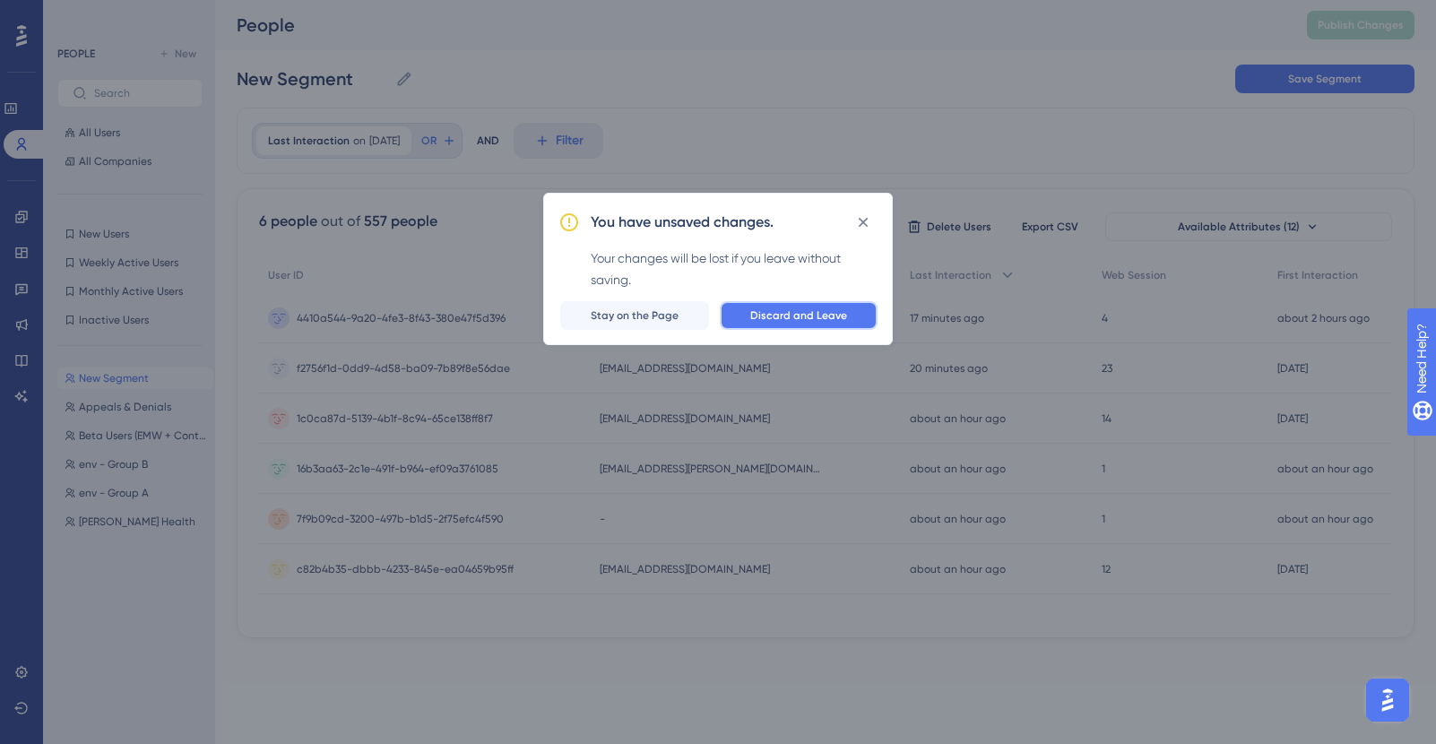
click at [758, 318] on span "Discard and Leave" at bounding box center [798, 315] width 97 height 14
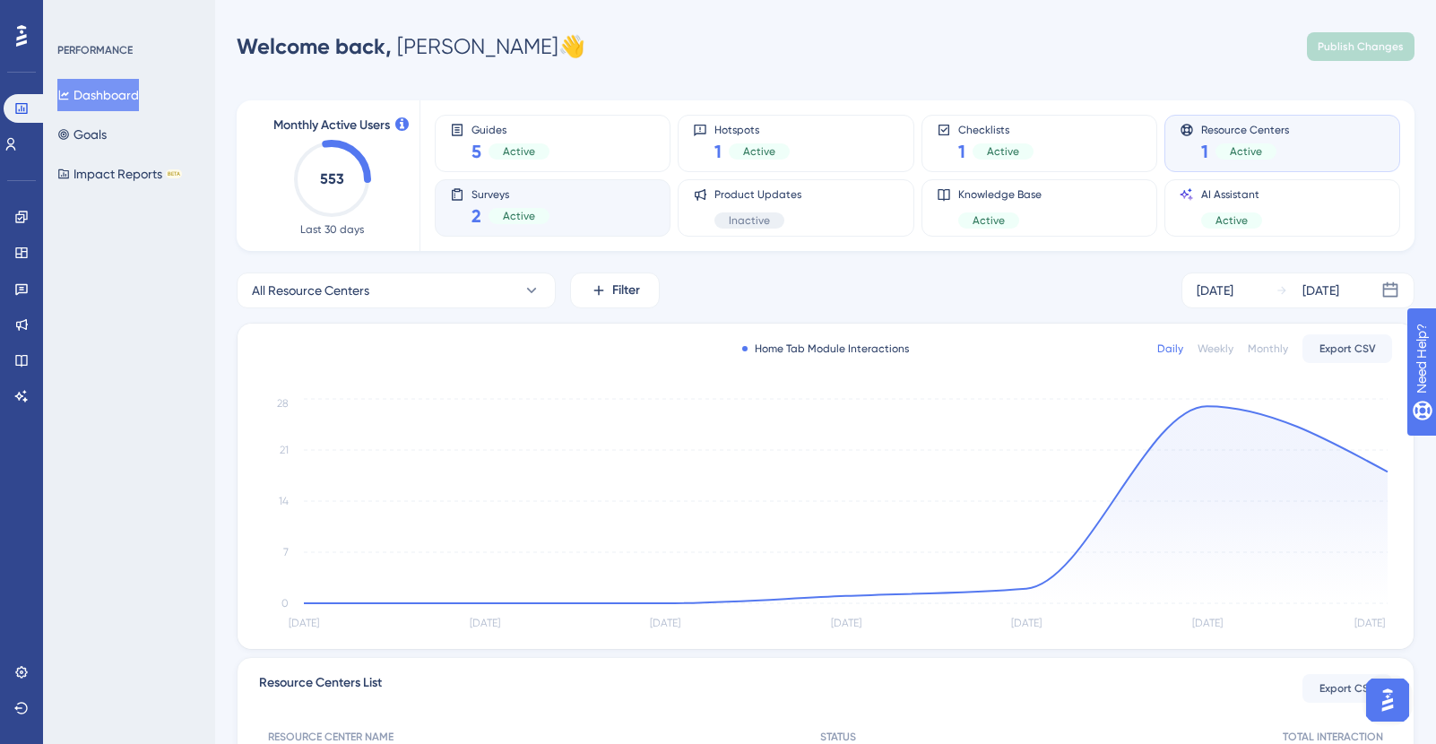
click at [575, 210] on div "Surveys 2 Active" at bounding box center [552, 207] width 205 height 41
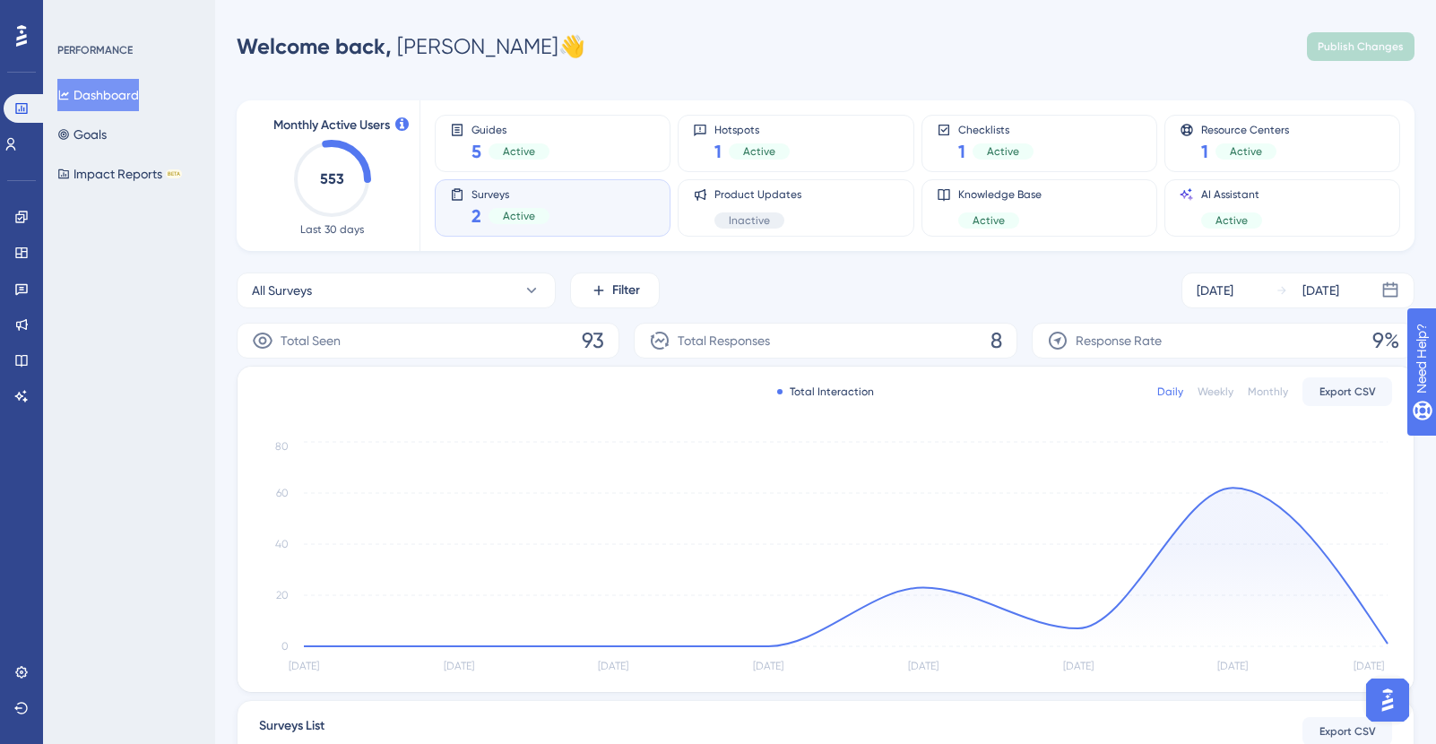
click at [580, 342] on div "Total Seen 93" at bounding box center [428, 341] width 383 height 36
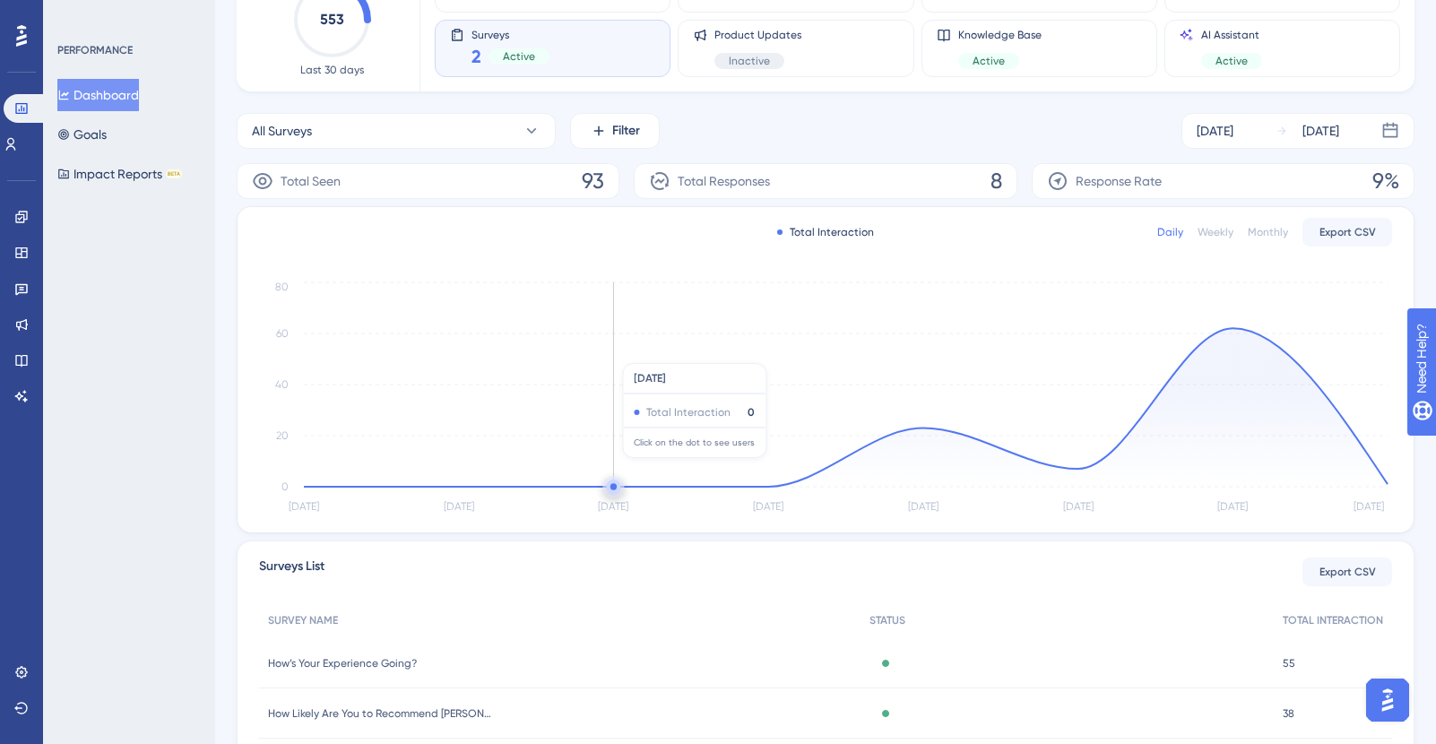
scroll to position [229, 0]
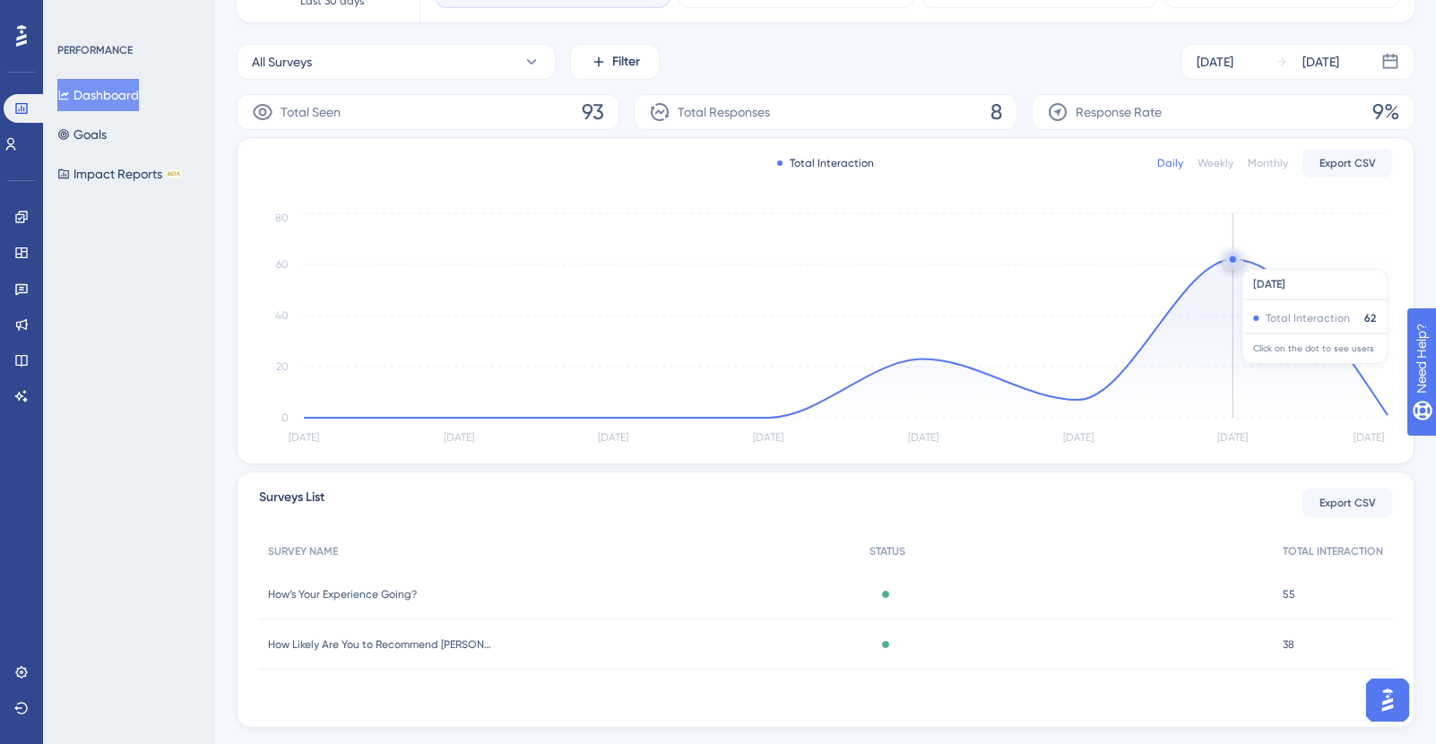
click at [1236, 260] on circle at bounding box center [1233, 259] width 6 height 6
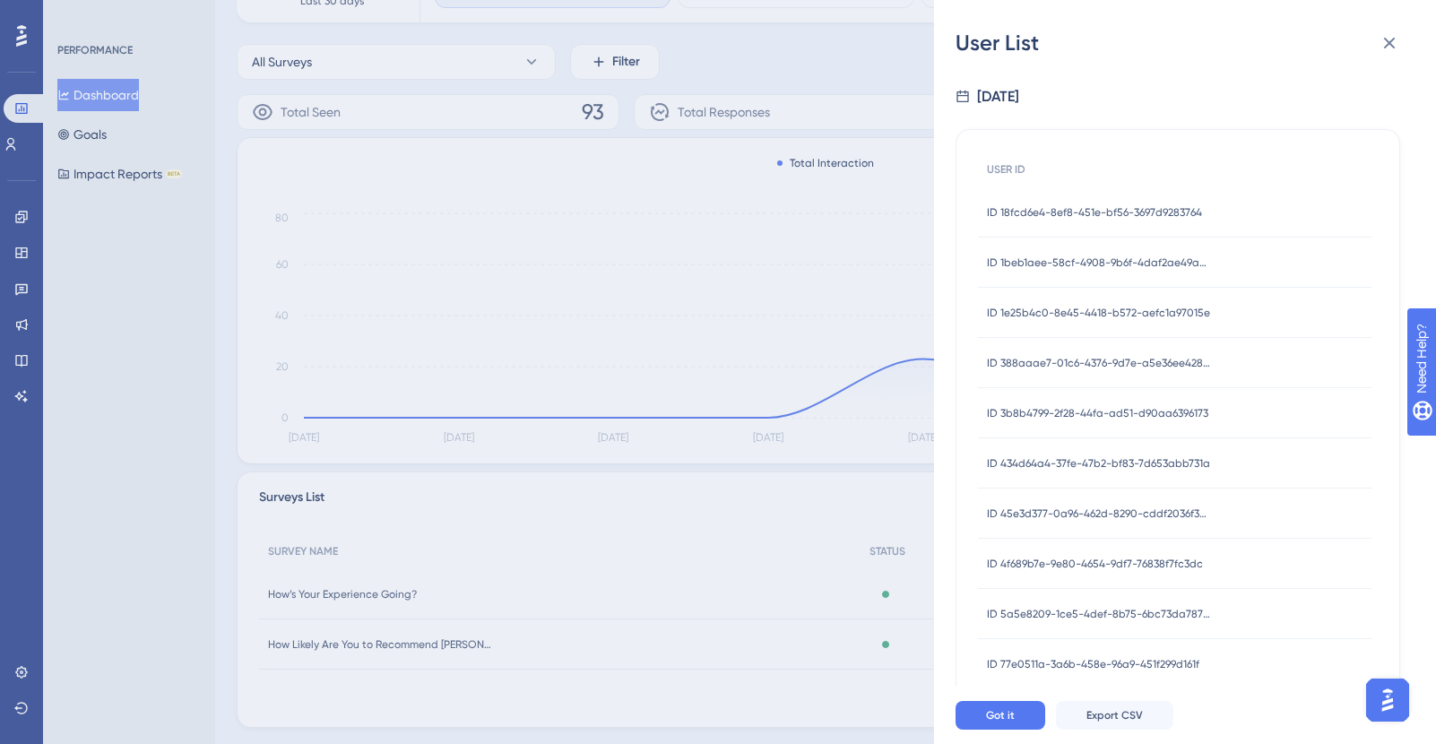
click at [1119, 205] on span "ID 18fcd6e4-8ef8-451e-bf56-3697d9283764" at bounding box center [1094, 212] width 215 height 14
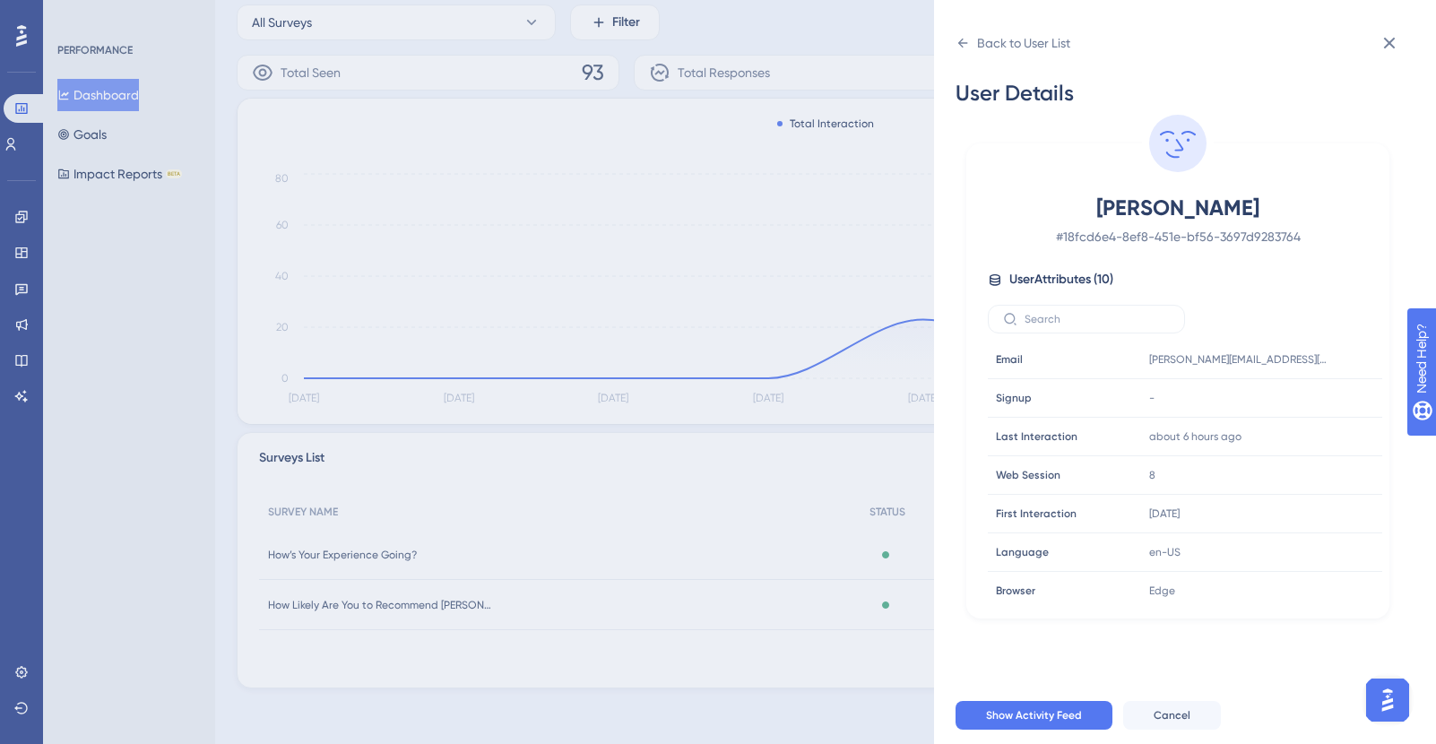
scroll to position [270, 0]
click at [1391, 48] on icon at bounding box center [1390, 43] width 22 height 22
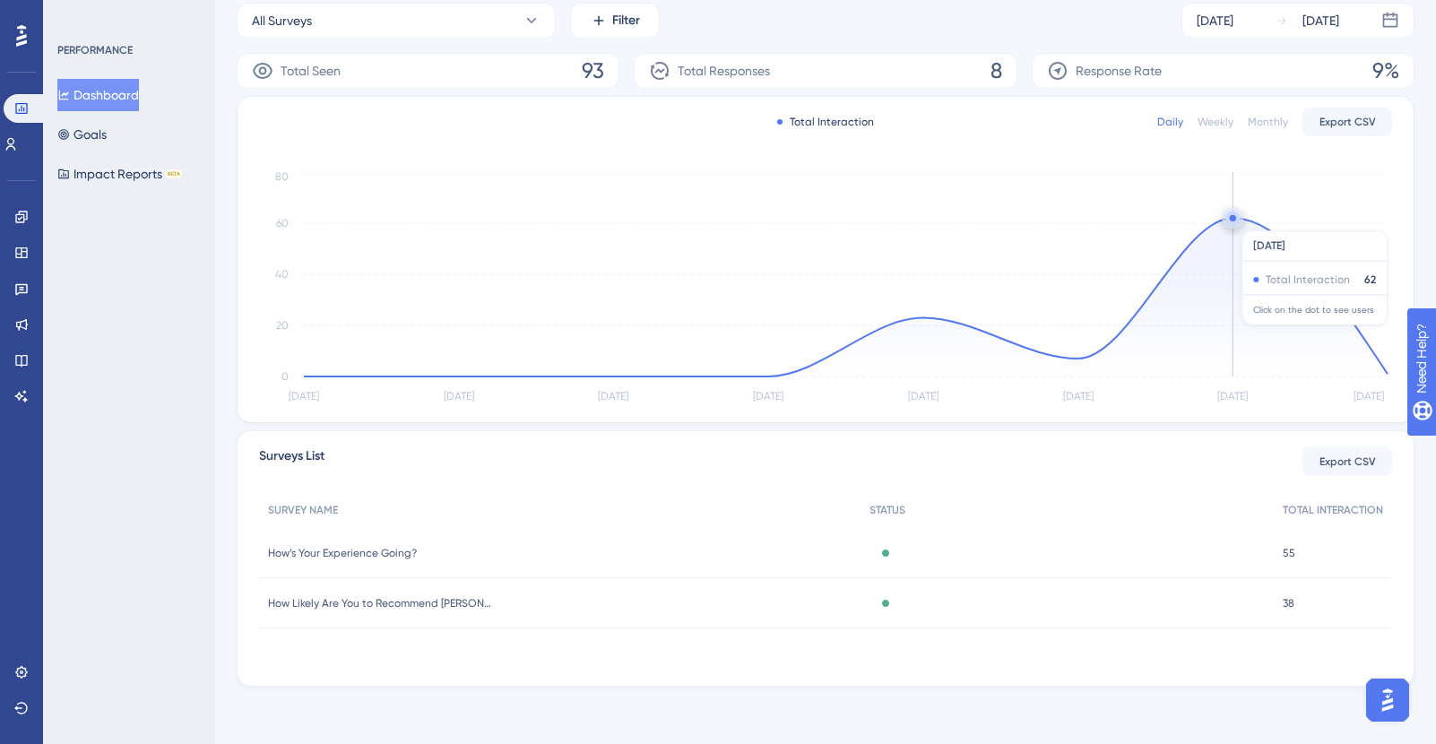
click at [1236, 221] on circle at bounding box center [1233, 218] width 14 height 14
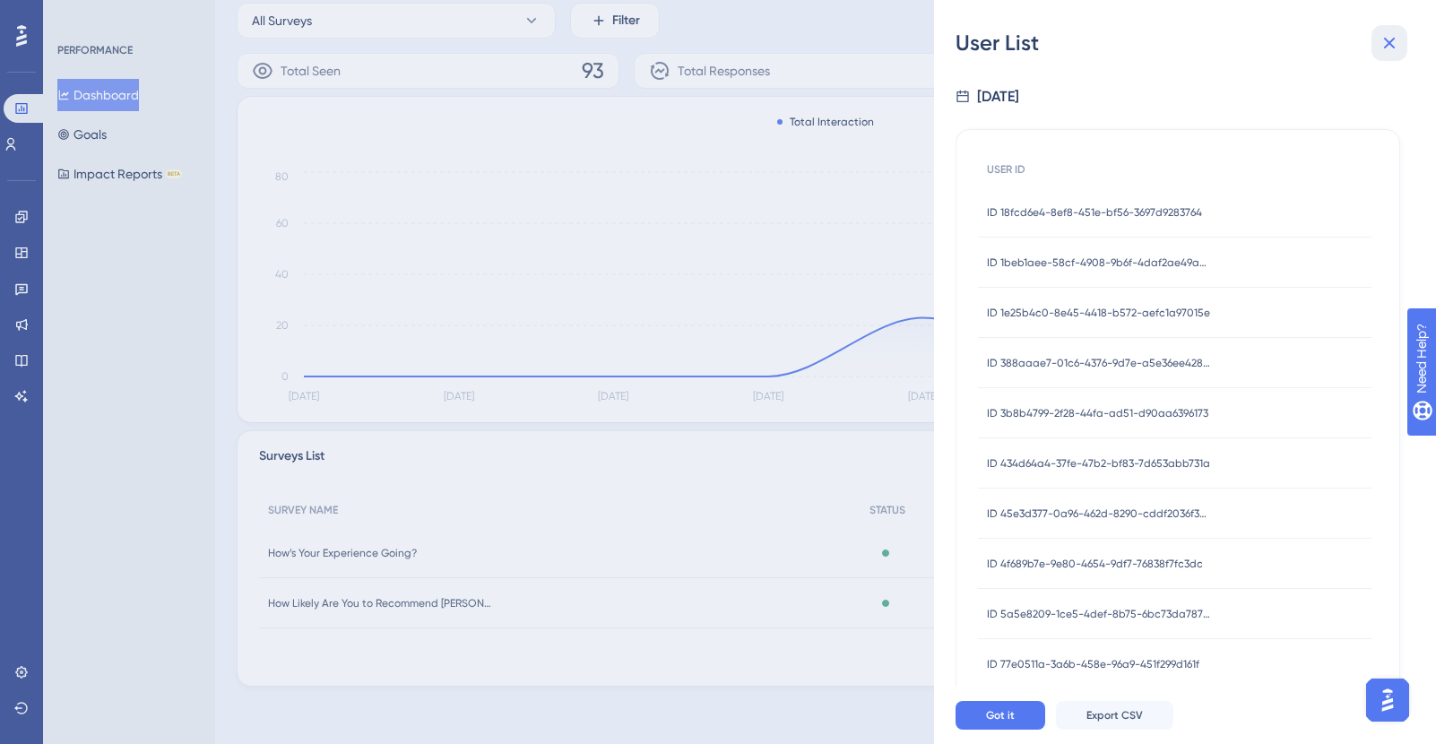
click at [1392, 52] on icon at bounding box center [1390, 43] width 22 height 22
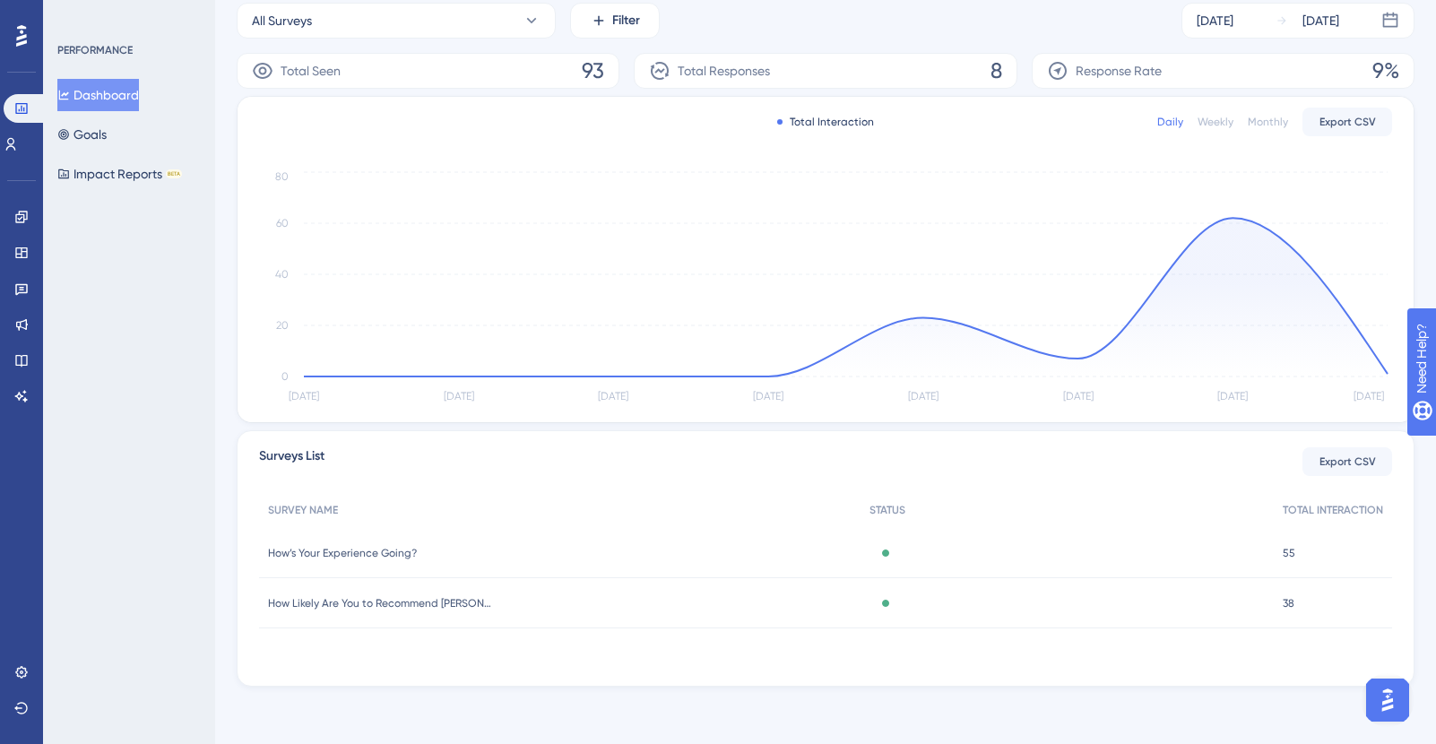
click at [381, 550] on span "How’s Your Experience Going?" at bounding box center [342, 553] width 149 height 14
